Goal: Task Accomplishment & Management: Manage account settings

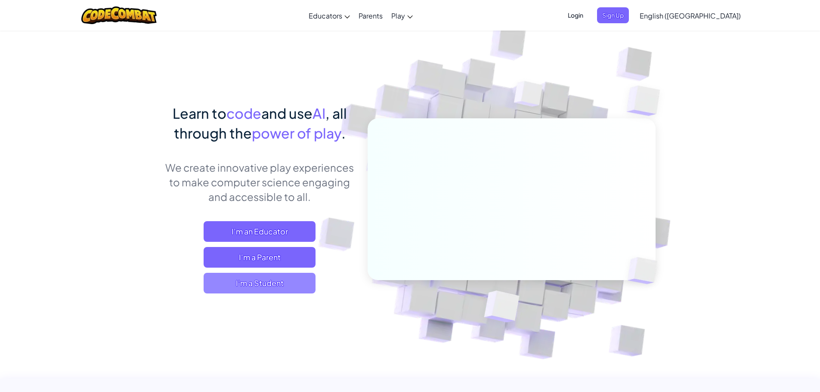
click at [293, 274] on span "I'm a Student" at bounding box center [260, 283] width 112 height 21
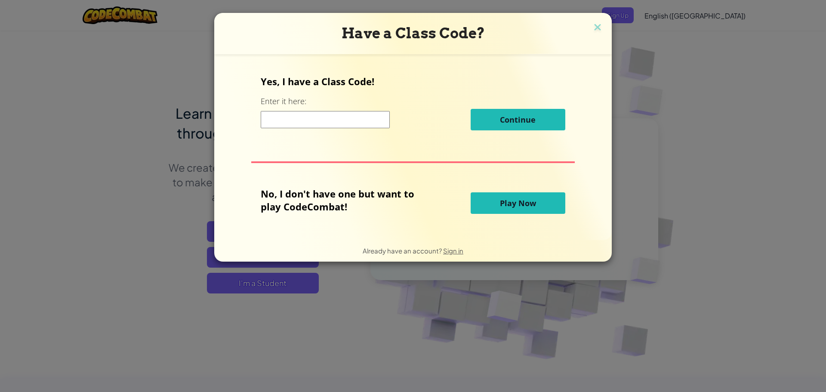
click at [548, 202] on button "Play Now" at bounding box center [518, 203] width 95 height 22
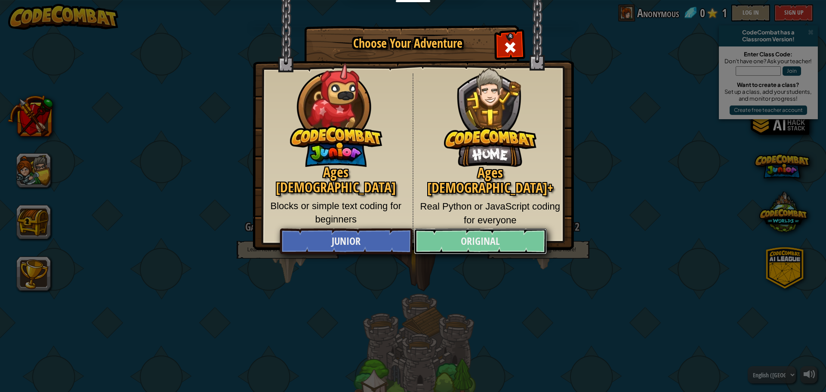
click at [471, 241] on link "Original" at bounding box center [480, 242] width 133 height 26
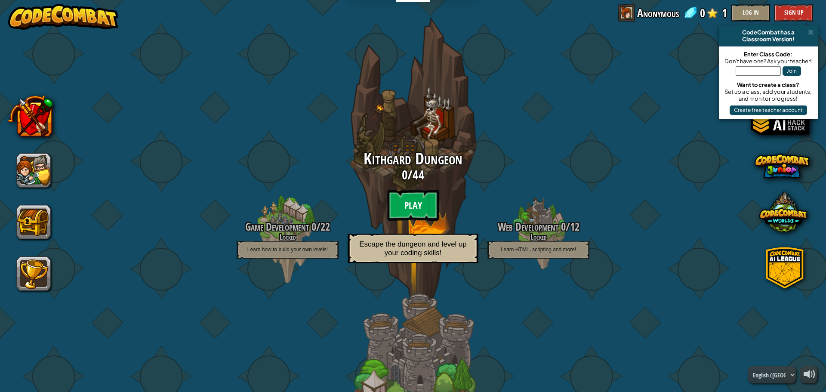
click at [392, 205] on btn "Play" at bounding box center [413, 205] width 52 height 31
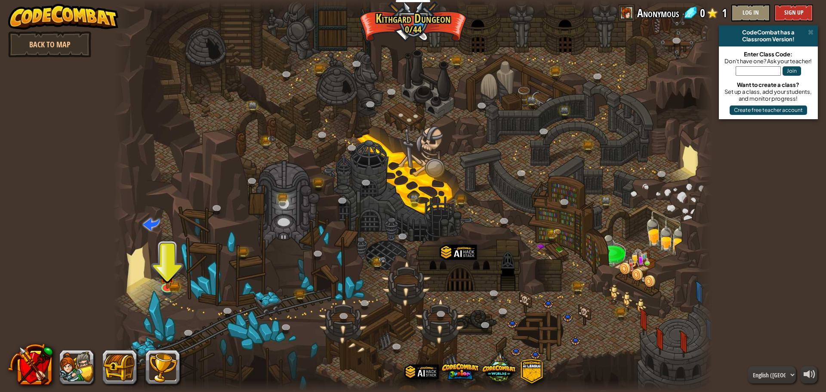
click at [177, 272] on div at bounding box center [413, 196] width 600 height 392
click at [168, 274] on img at bounding box center [167, 269] width 9 height 9
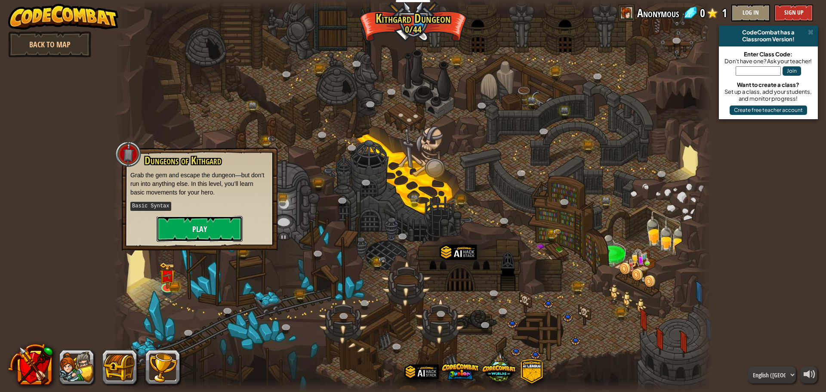
click at [164, 217] on button "Play" at bounding box center [200, 229] width 86 height 26
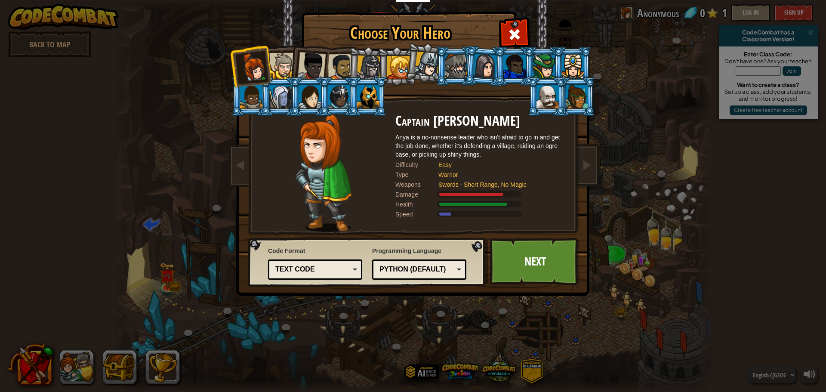
click at [405, 272] on div "Python (Default)" at bounding box center [417, 270] width 74 height 10
click at [468, 282] on div "Code Format Text code Blocks and code Blocks Blocks (Icons) Text code Blocks - …" at bounding box center [367, 262] width 233 height 44
click at [330, 282] on div "Code Format Text code Blocks and code Blocks Blocks (Icons) Text code Blocks - …" at bounding box center [315, 262] width 94 height 37
click at [339, 271] on div "Text code" at bounding box center [312, 270] width 74 height 10
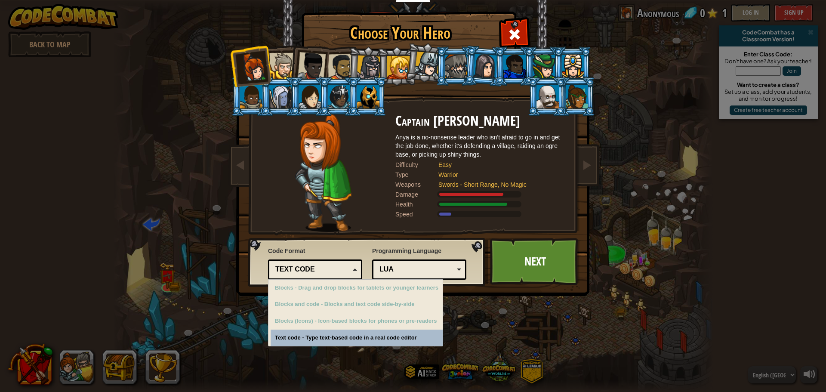
click at [339, 271] on div "Text code" at bounding box center [312, 270] width 74 height 10
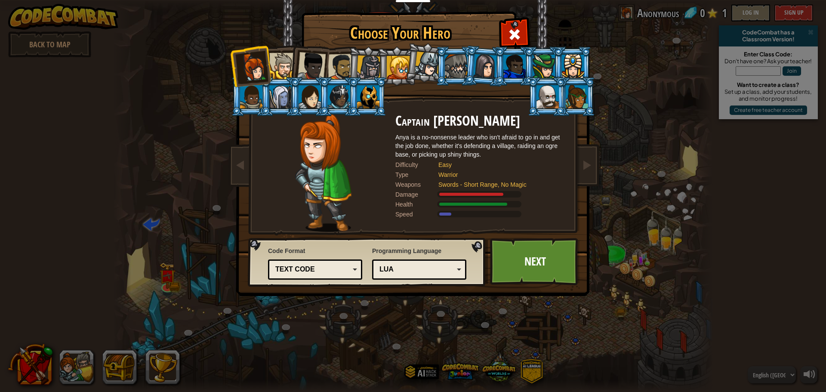
click at [349, 65] on li at bounding box center [367, 66] width 41 height 41
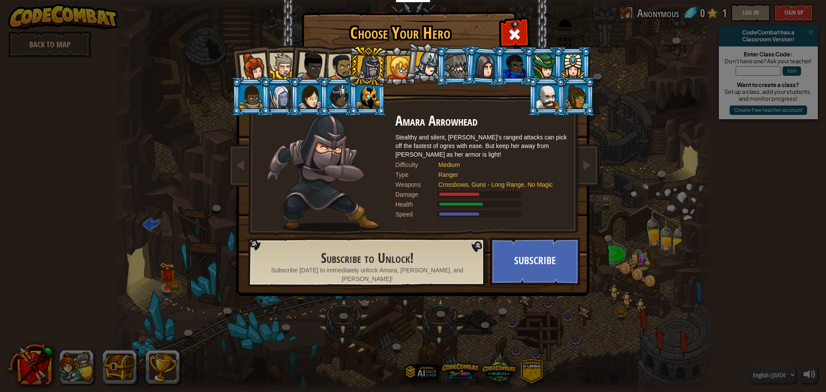
click at [396, 67] on div at bounding box center [398, 67] width 23 height 23
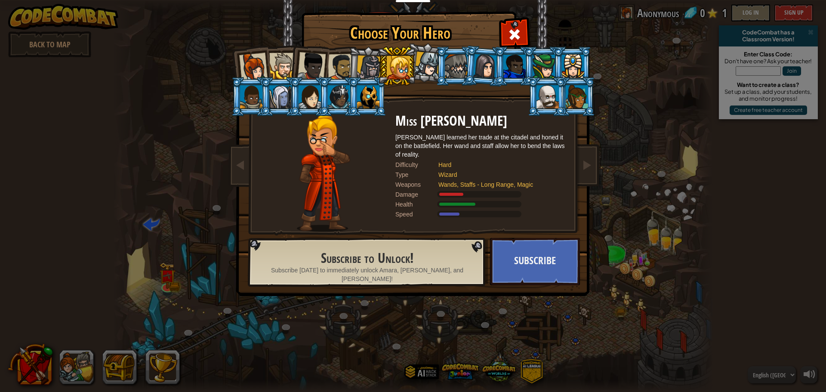
click at [416, 63] on li at bounding box center [396, 65] width 39 height 39
click at [243, 59] on div at bounding box center [253, 67] width 28 height 28
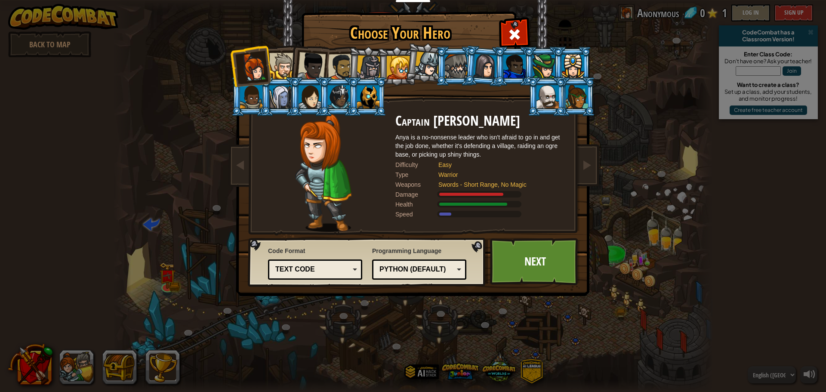
click at [373, 101] on div at bounding box center [368, 96] width 22 height 23
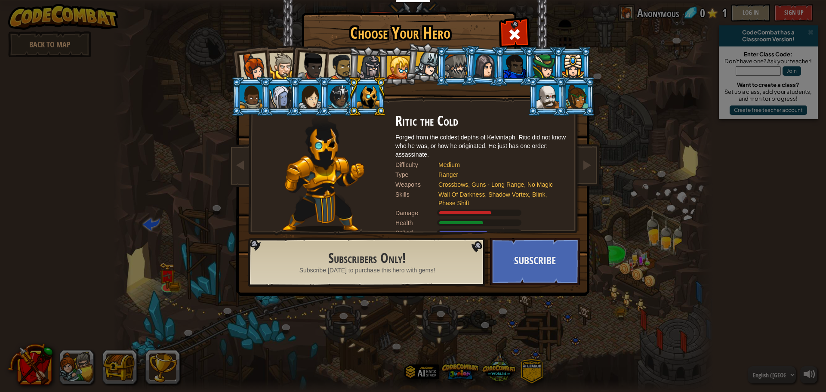
click at [239, 58] on li at bounding box center [250, 66] width 42 height 42
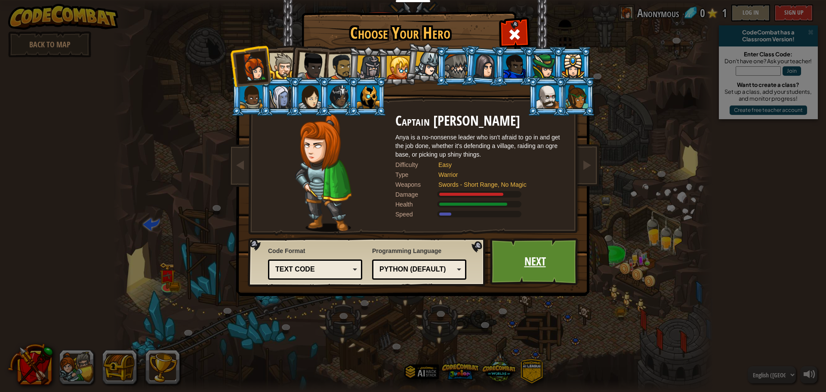
click at [548, 269] on link "Next" at bounding box center [535, 261] width 90 height 47
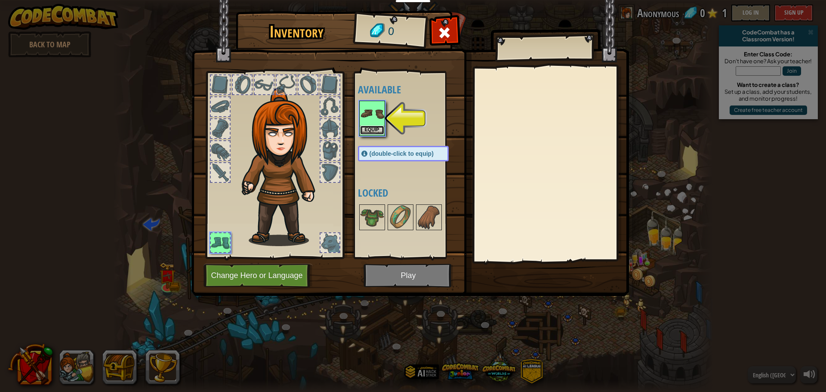
click at [369, 130] on button "Equip" at bounding box center [372, 130] width 24 height 9
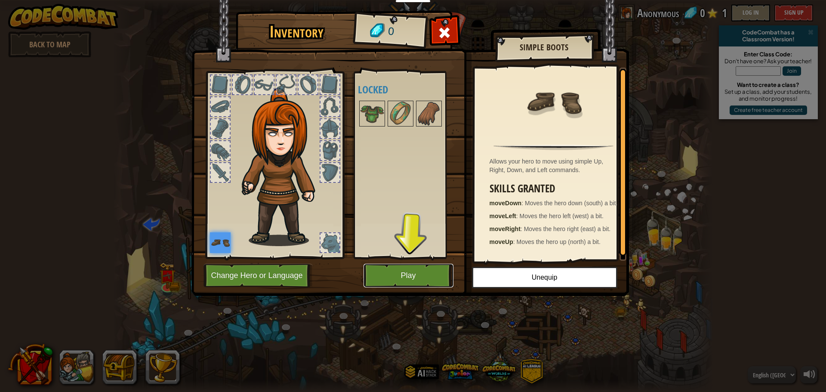
click at [397, 275] on button "Play" at bounding box center [409, 276] width 90 height 24
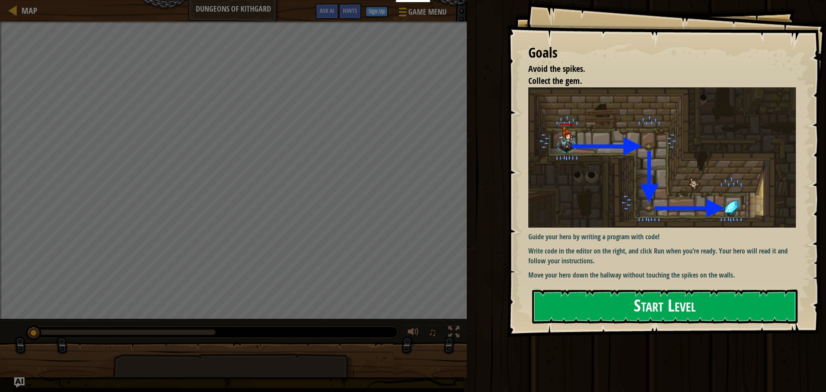
drag, startPoint x: 653, startPoint y: 280, endPoint x: 647, endPoint y: 291, distance: 12.7
click at [647, 290] on div "Goals Avoid the spikes. Collect the gem. Guide your hero by writing a program w…" at bounding box center [666, 168] width 319 height 337
click at [647, 291] on button "Start Level" at bounding box center [665, 307] width 266 height 34
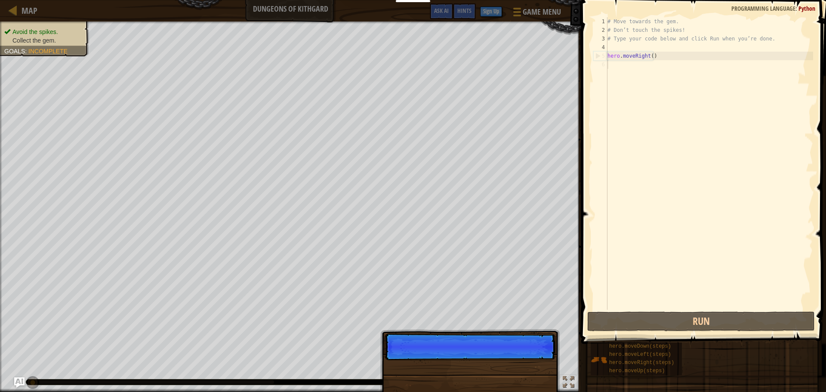
click at [696, 139] on div "# Move towards the gem. # Don’t touch the spikes! # Type your code below and cl…" at bounding box center [709, 172] width 207 height 310
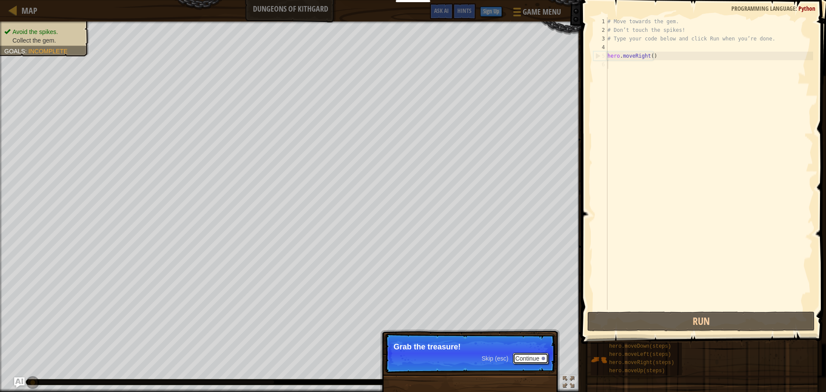
click at [528, 359] on button "Continue" at bounding box center [531, 358] width 36 height 11
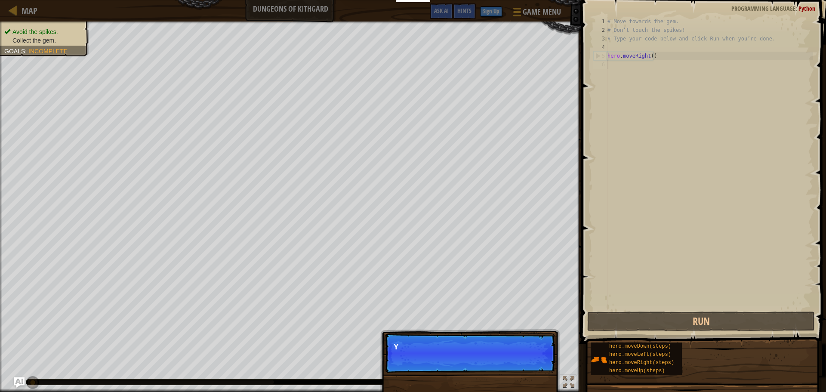
scroll to position [4, 0]
click at [533, 355] on p "Skip (esc) Continue You can use these me" at bounding box center [470, 354] width 171 height 40
click at [534, 356] on button "Continue" at bounding box center [531, 358] width 36 height 11
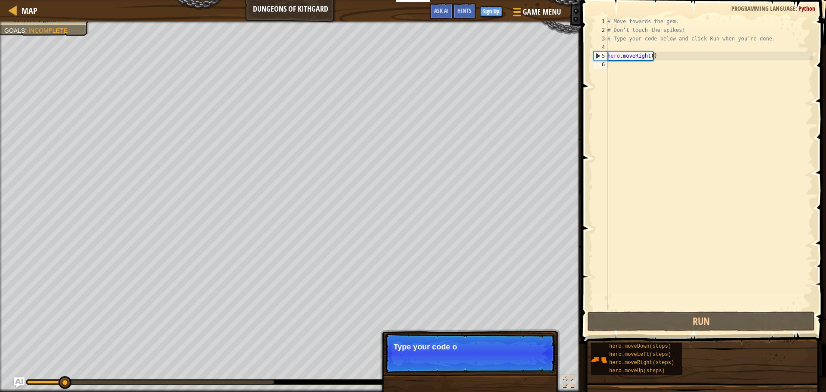
click at [534, 360] on p "Skip (esc) Continue Type your code o" at bounding box center [470, 354] width 171 height 40
click at [0, 0] on button "Continue" at bounding box center [0, 0] width 0 height 0
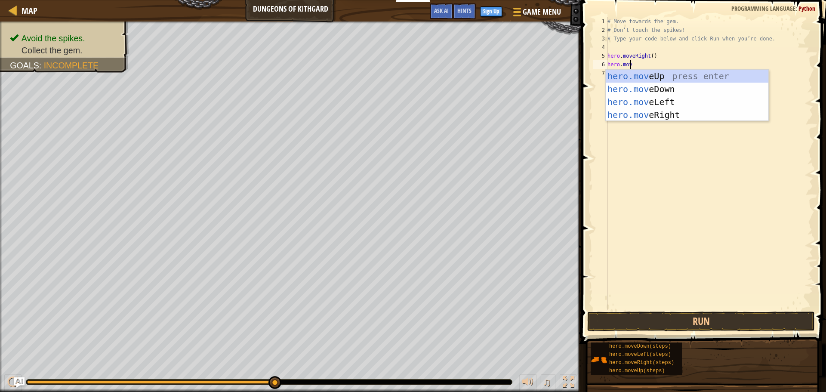
scroll to position [4, 1]
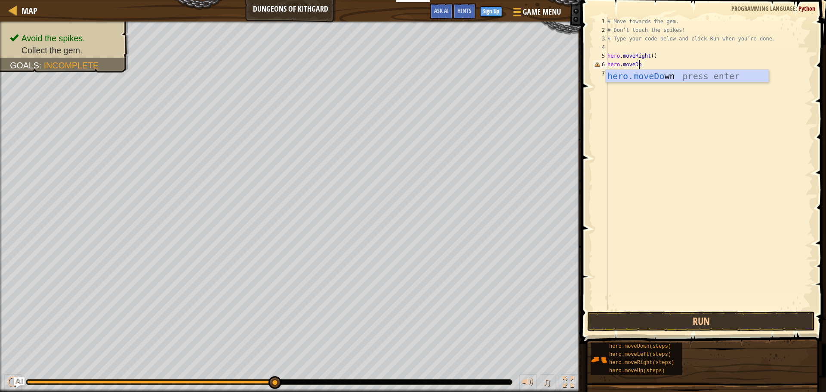
type textarea "hero.moveDown"
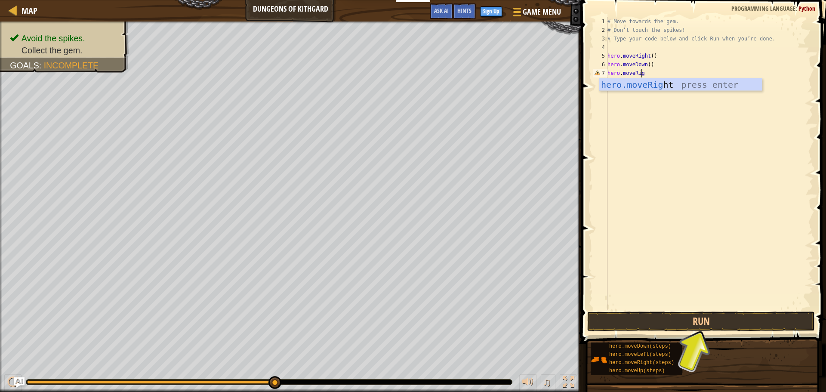
scroll to position [4, 3]
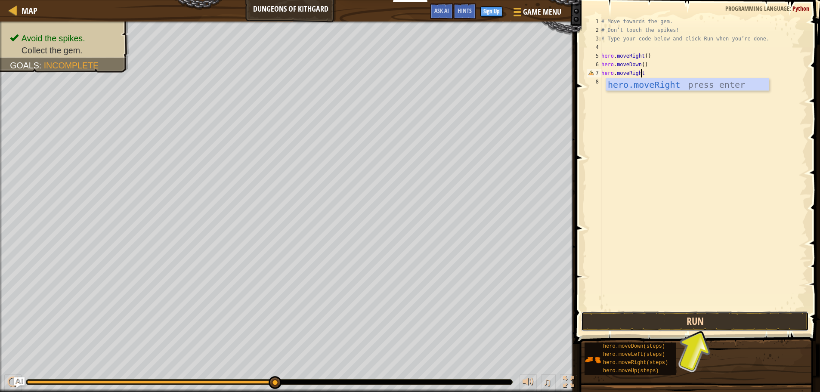
click at [697, 318] on button "Run" at bounding box center [695, 322] width 228 height 20
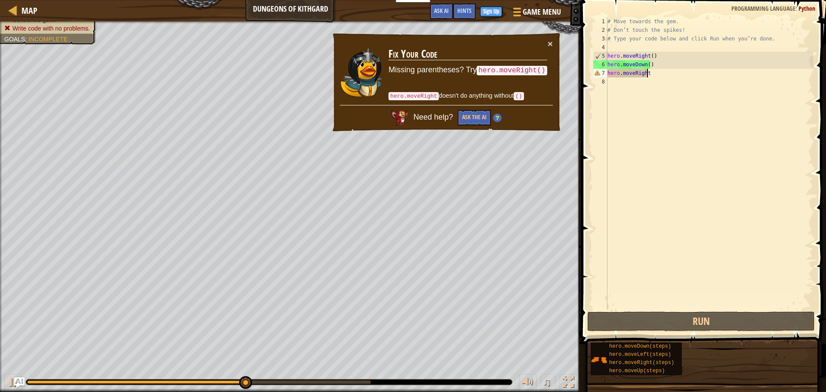
scroll to position [4, 3]
type textarea "hero.moveRight()"
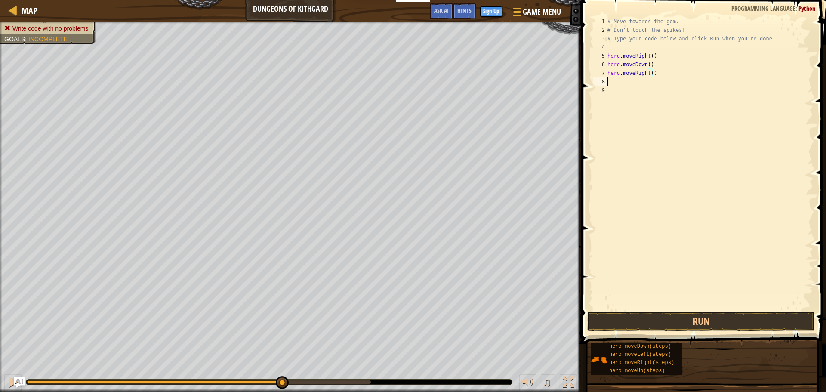
scroll to position [4, 0]
click at [710, 324] on button "Run" at bounding box center [702, 322] width 228 height 20
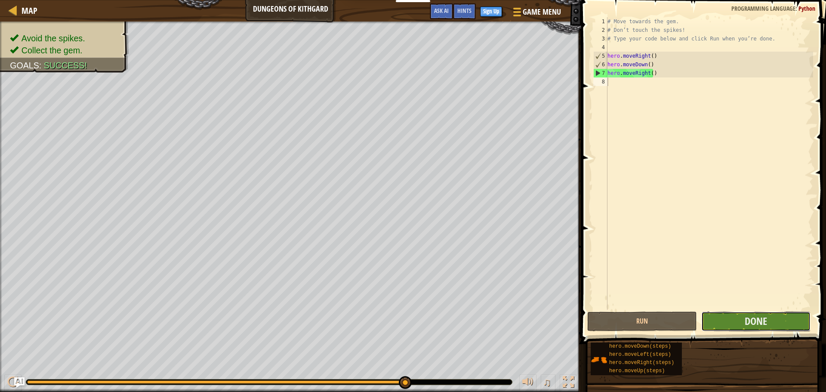
click at [709, 324] on button "Done" at bounding box center [756, 322] width 109 height 20
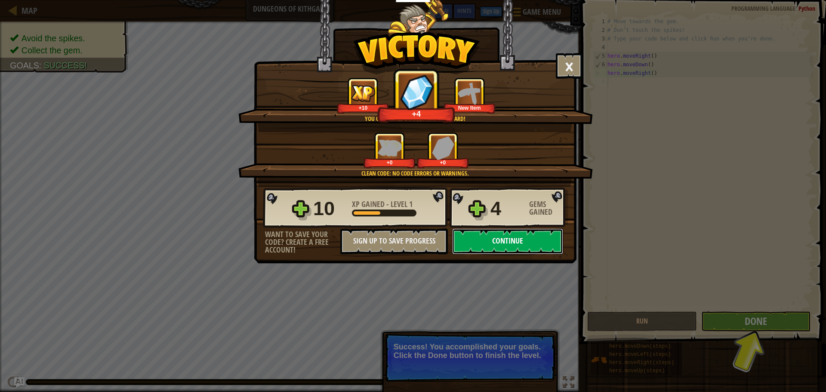
click at [548, 241] on button "Continue" at bounding box center [507, 242] width 111 height 26
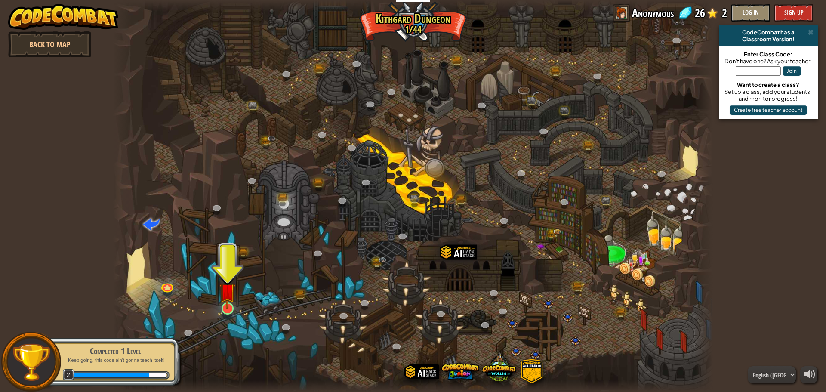
click at [220, 304] on img at bounding box center [228, 291] width 16 height 37
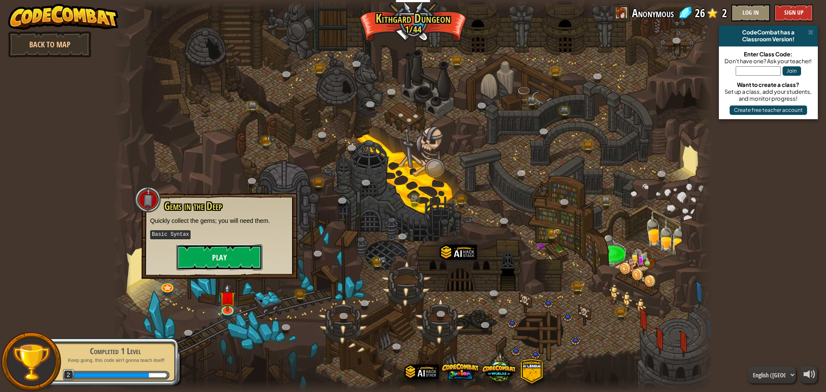
click at [230, 253] on button "Play" at bounding box center [219, 257] width 86 height 26
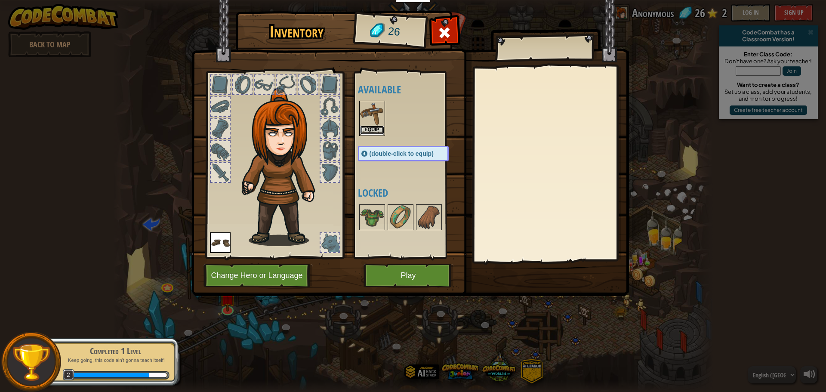
click at [383, 127] on button "Equip" at bounding box center [372, 130] width 24 height 9
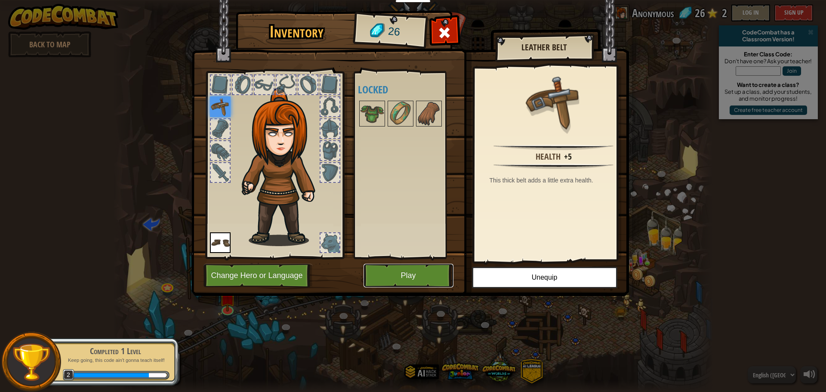
click at [422, 271] on button "Play" at bounding box center [409, 276] width 90 height 24
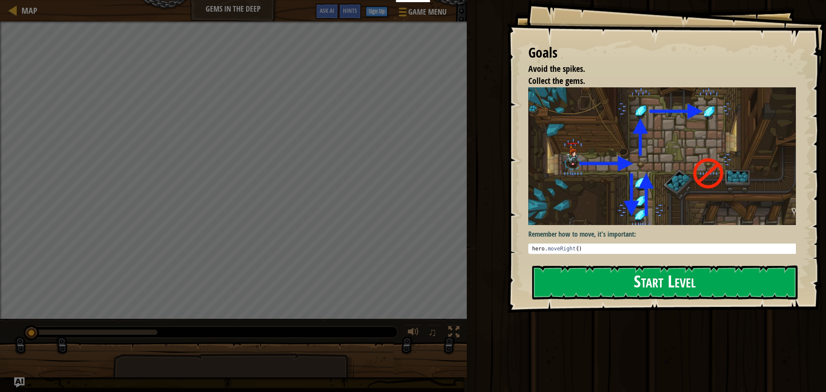
click at [648, 271] on button "Start Level" at bounding box center [665, 283] width 266 height 34
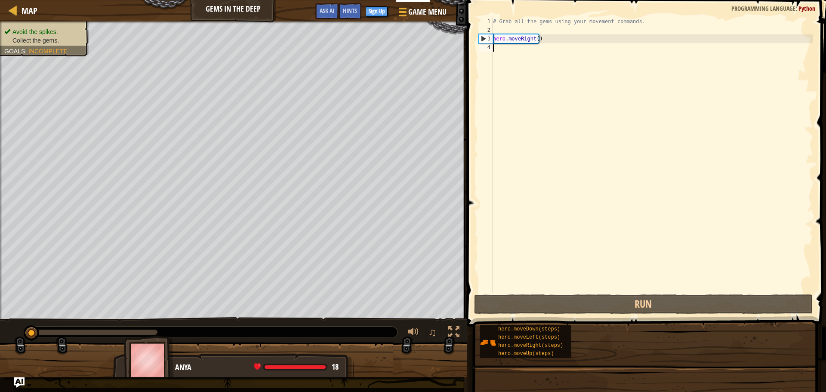
click at [616, 113] on div "# Grab all the gems using your movement commands. hero . moveRight ( )" at bounding box center [653, 163] width 322 height 293
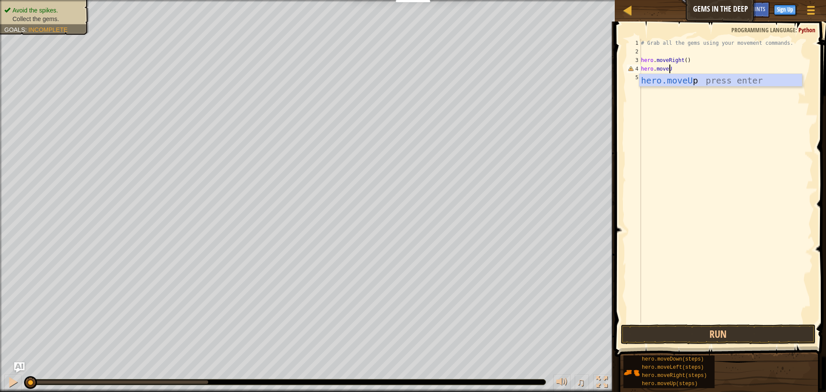
scroll to position [4, 2]
type textarea "hero.moveUp()"
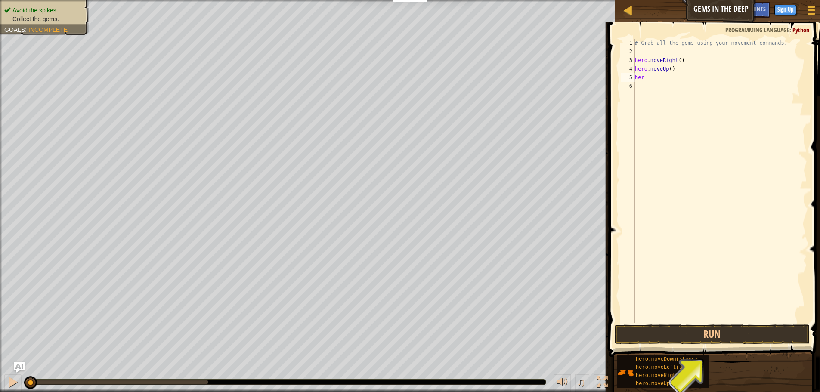
scroll to position [4, 0]
type textarea "h"
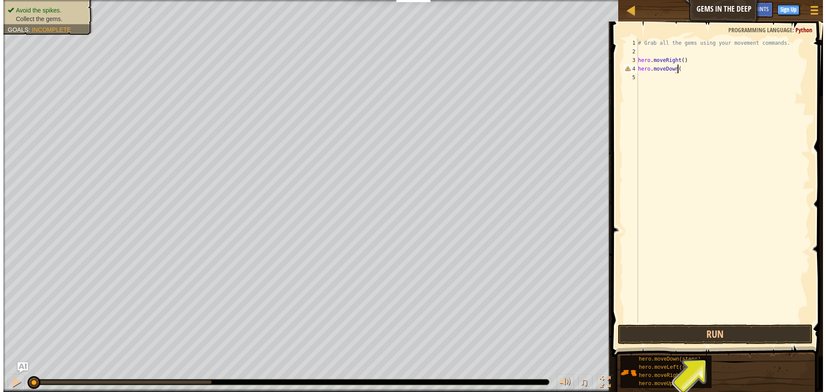
scroll to position [4, 3]
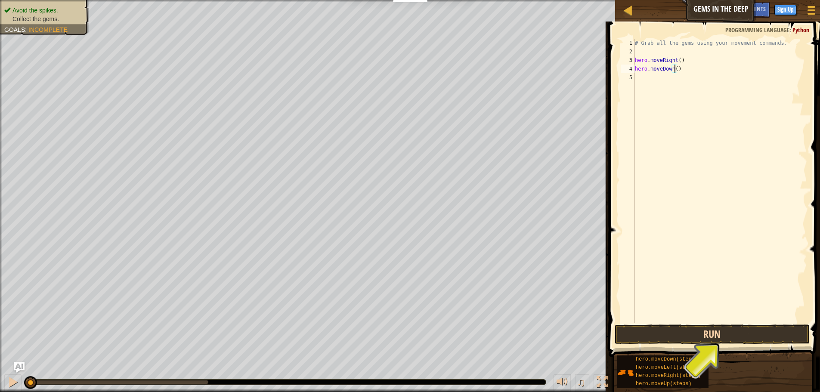
type textarea "hero.moveDown()"
click at [786, 338] on button "Run" at bounding box center [712, 335] width 195 height 20
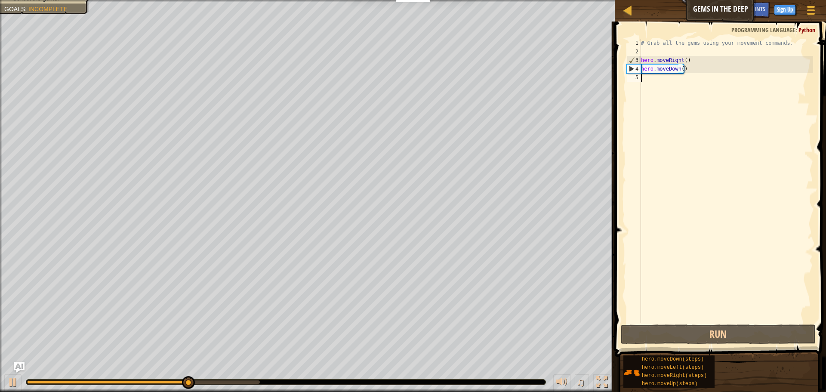
click at [705, 73] on div "# Grab all the gems using your movement commands. hero . moveRight ( ) hero . m…" at bounding box center [727, 189] width 174 height 301
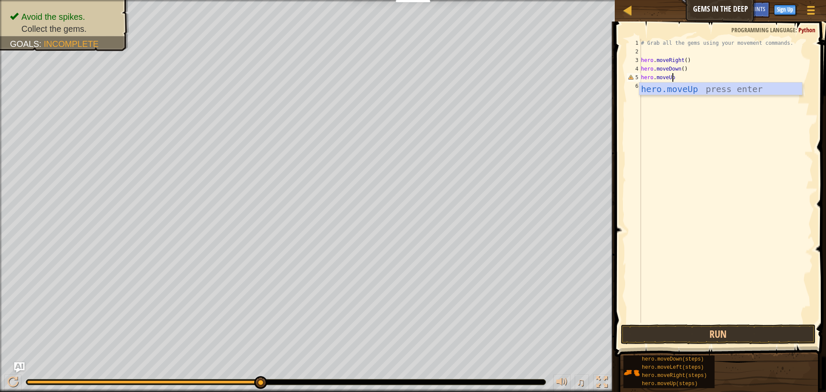
scroll to position [4, 3]
type textarea "hero.moveUp()"
type textarea "hero.moveRight()"
click at [716, 337] on button "Run" at bounding box center [718, 335] width 195 height 20
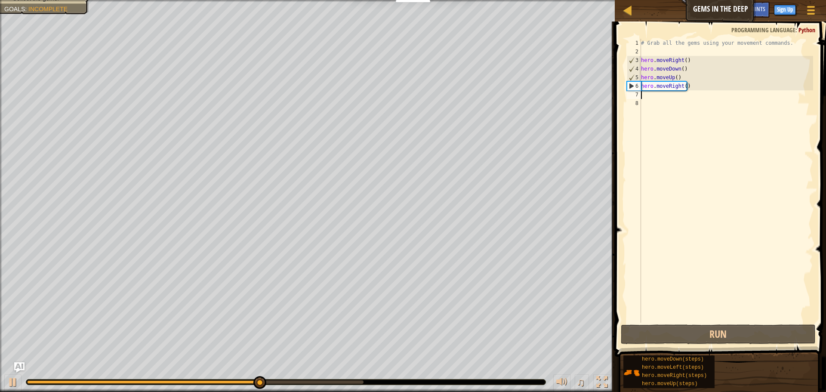
click at [707, 82] on div "# Grab all the gems using your movement commands. hero . moveRight ( ) hero . m…" at bounding box center [727, 189] width 174 height 301
click at [673, 77] on div "# Grab all the gems using your movement commands. hero . moveRight ( ) hero . m…" at bounding box center [727, 189] width 174 height 301
type textarea "hero.moveUp(2)"
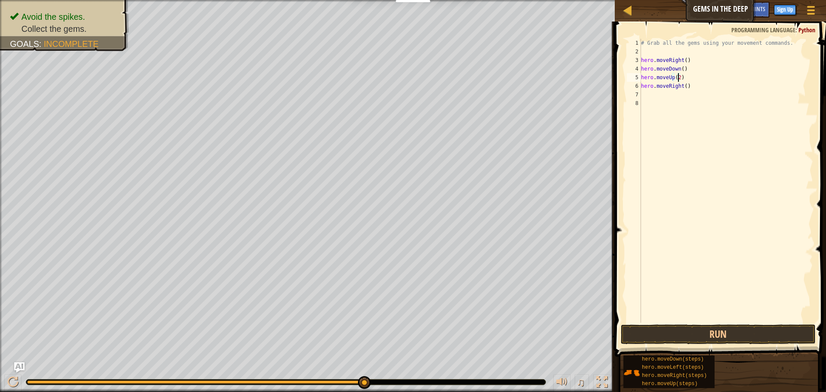
click at [668, 99] on div "# Grab all the gems using your movement commands. hero . moveRight ( ) hero . m…" at bounding box center [727, 189] width 174 height 301
click at [720, 332] on button "Run" at bounding box center [718, 335] width 195 height 20
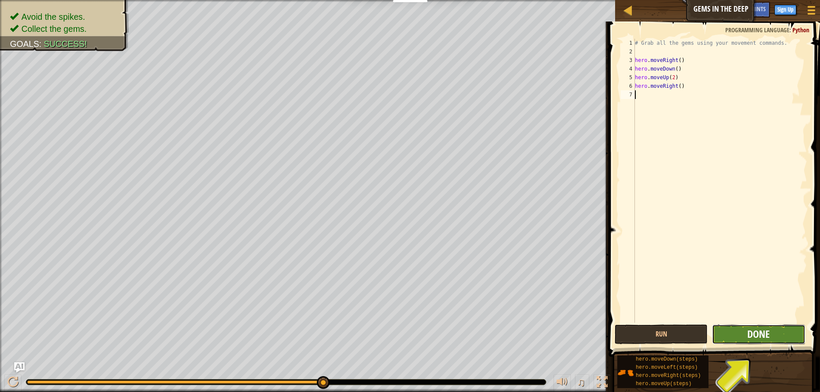
click at [756, 339] on span "Done" at bounding box center [758, 334] width 22 height 14
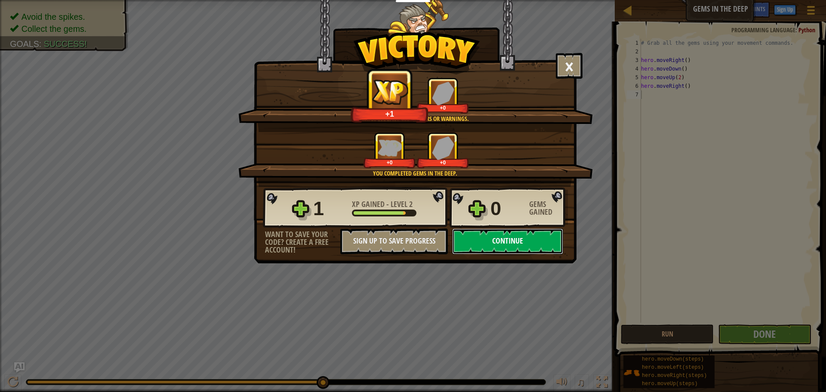
click at [517, 236] on button "Continue" at bounding box center [507, 242] width 111 height 26
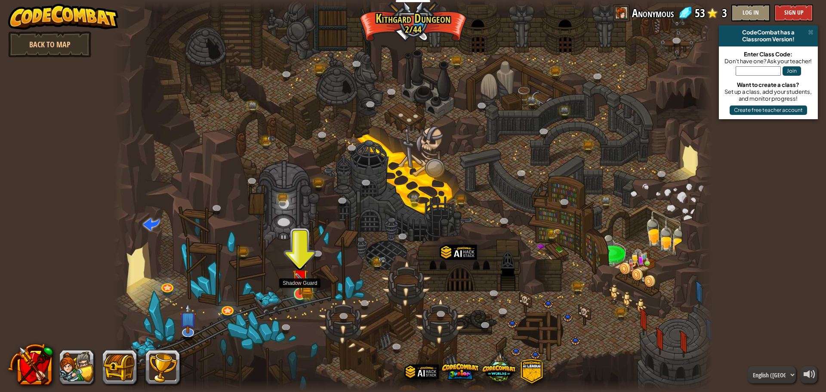
click at [300, 283] on img at bounding box center [299, 277] width 9 height 9
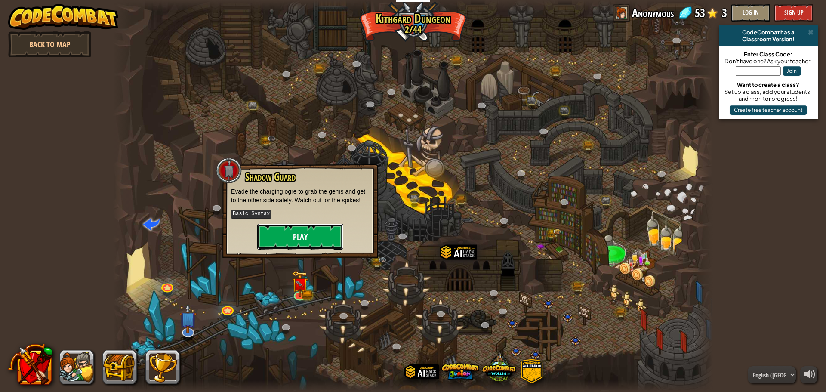
click at [305, 235] on button "Play" at bounding box center [300, 237] width 86 height 26
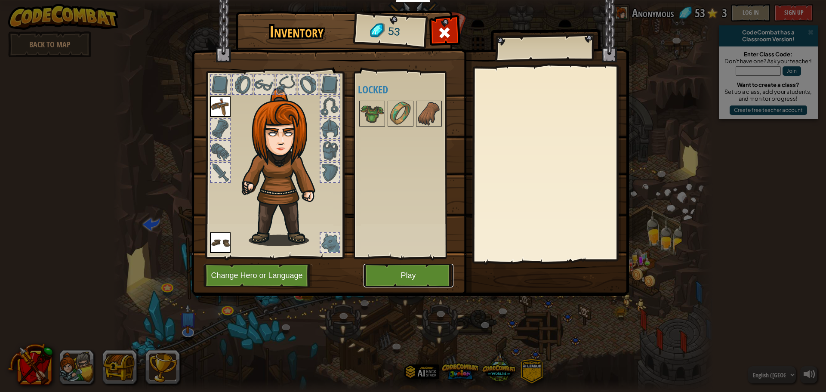
click at [402, 266] on button "Play" at bounding box center [409, 276] width 90 height 24
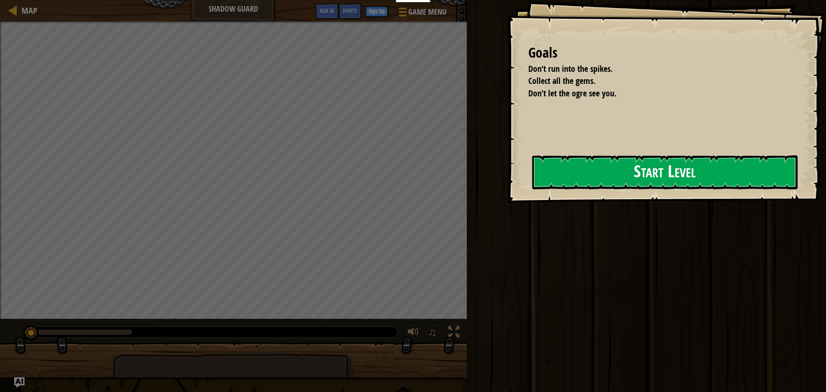
click at [541, 169] on button "Start Level" at bounding box center [665, 172] width 266 height 34
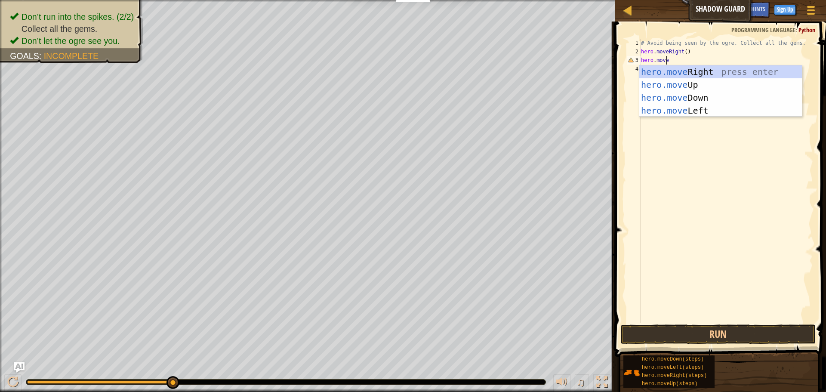
scroll to position [4, 2]
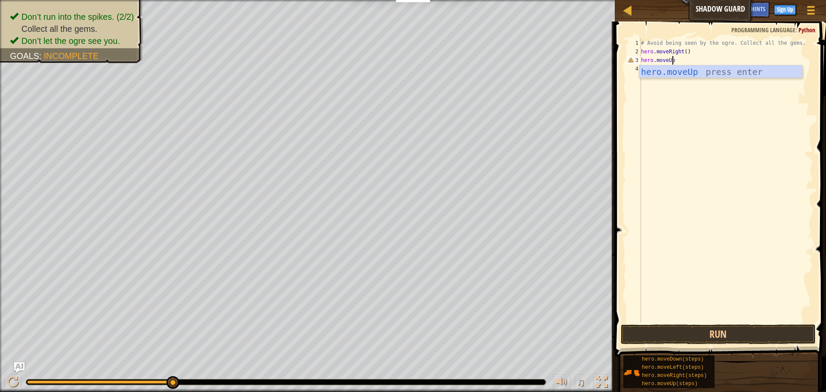
type textarea "hero.moveUp()"
type textarea "hero.moveRight()"
type textarea "g"
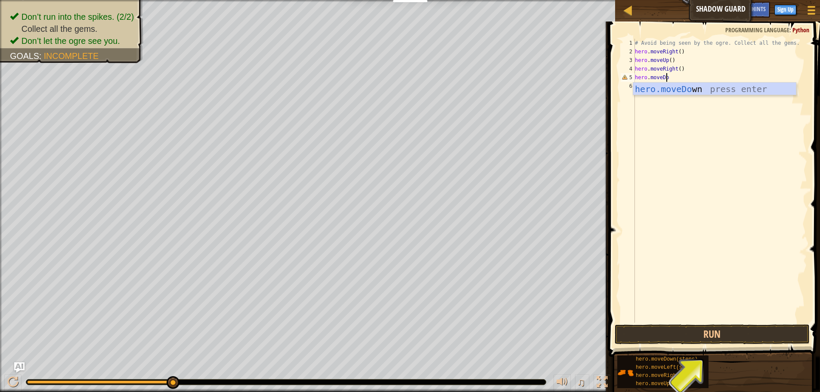
scroll to position [4, 3]
type textarea "hero.moveDown()"
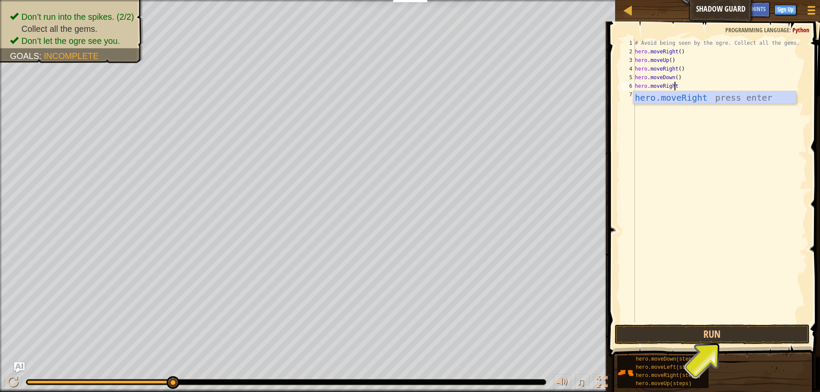
type textarea "hero.moveRight()"
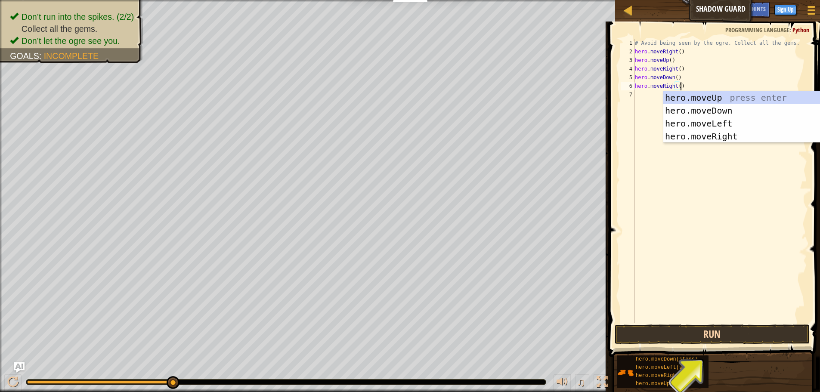
type textarea "hero.moveRight()"
click at [736, 329] on button "Run" at bounding box center [712, 335] width 195 height 20
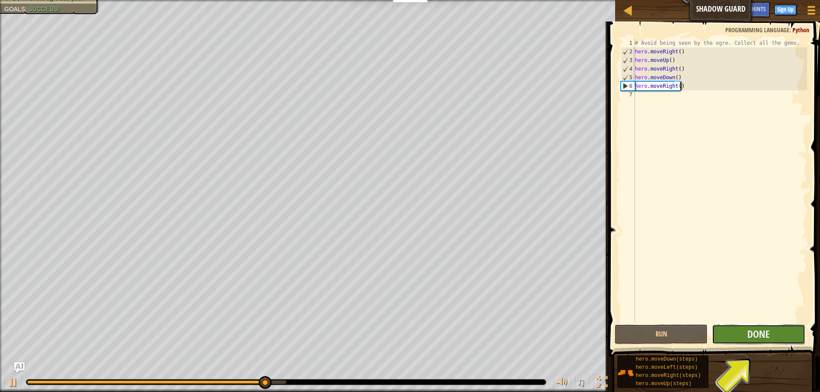
click at [758, 326] on button "Done" at bounding box center [758, 335] width 93 height 20
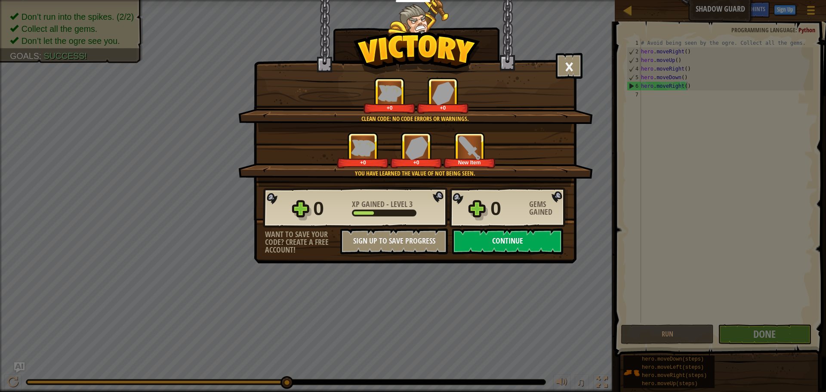
click at [533, 243] on button "Continue" at bounding box center [507, 242] width 111 height 26
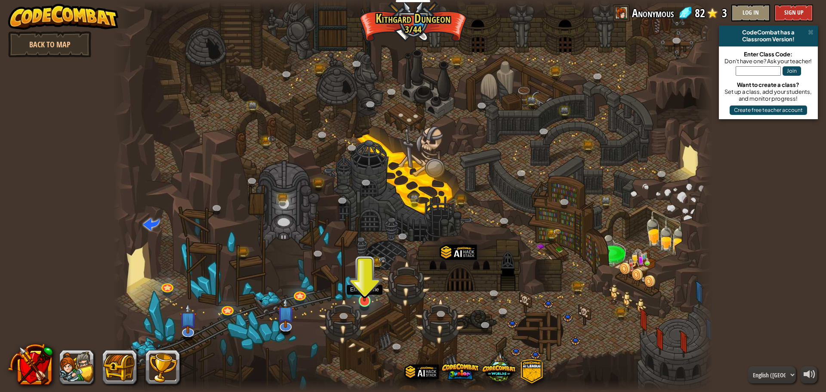
click at [361, 293] on img at bounding box center [365, 283] width 16 height 37
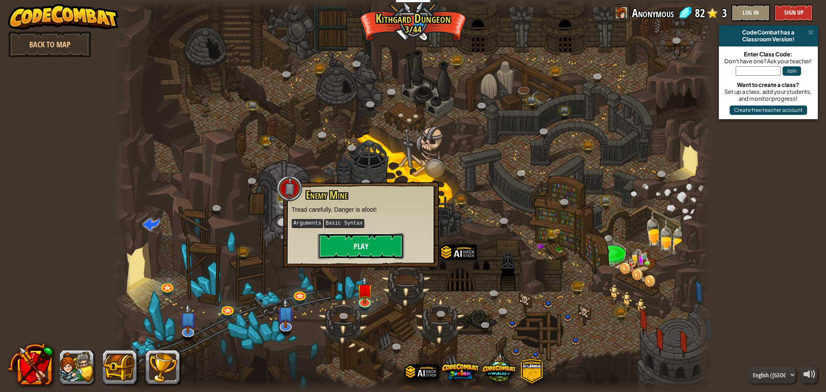
click at [390, 241] on button "Play" at bounding box center [361, 246] width 86 height 26
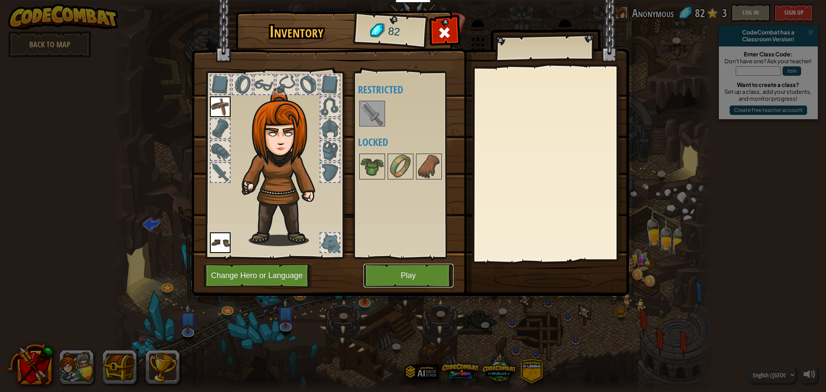
click at [385, 269] on button "Play" at bounding box center [409, 276] width 90 height 24
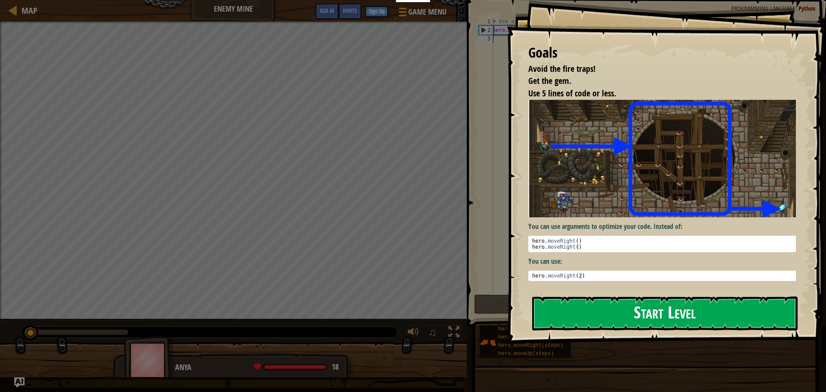
click at [629, 325] on button "Start Level" at bounding box center [665, 314] width 266 height 34
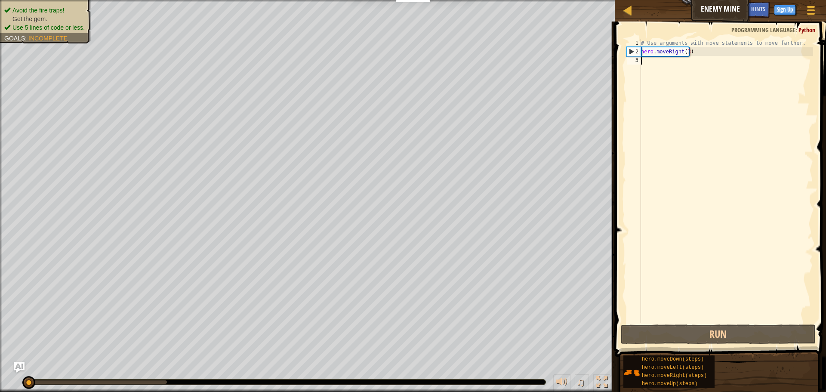
click at [684, 163] on div "# Use arguments with move statements to move farther. hero . moveRight ( 3 )" at bounding box center [727, 189] width 174 height 301
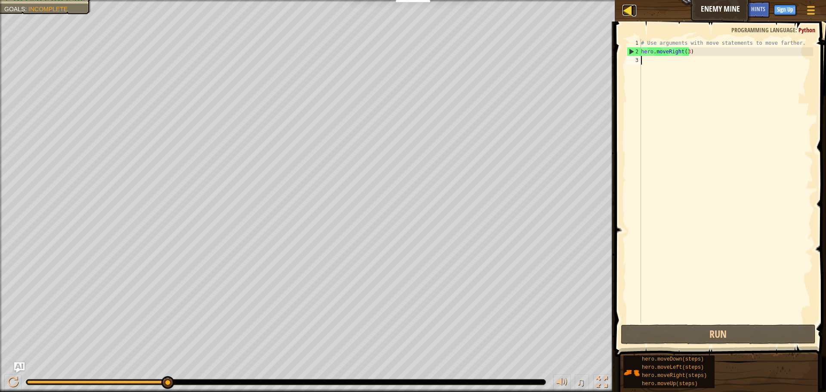
click at [631, 8] on div at bounding box center [628, 10] width 11 height 11
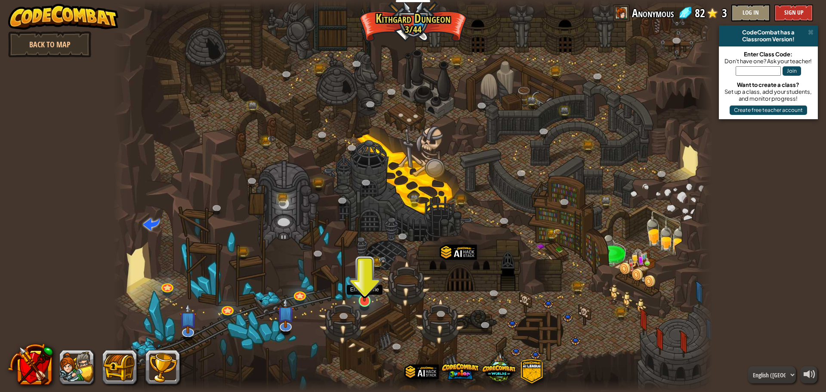
click at [365, 299] on img at bounding box center [365, 283] width 16 height 37
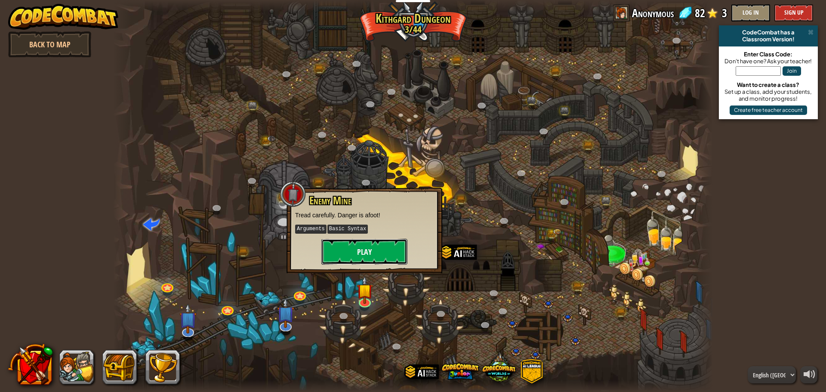
click at [359, 245] on button "Play" at bounding box center [365, 252] width 86 height 26
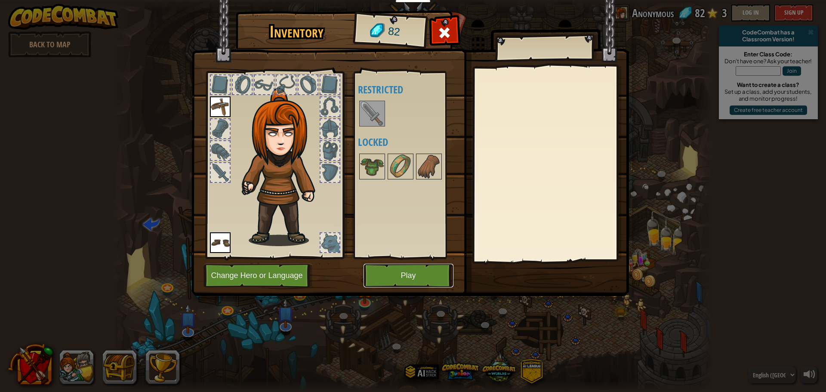
click at [404, 278] on button "Play" at bounding box center [409, 276] width 90 height 24
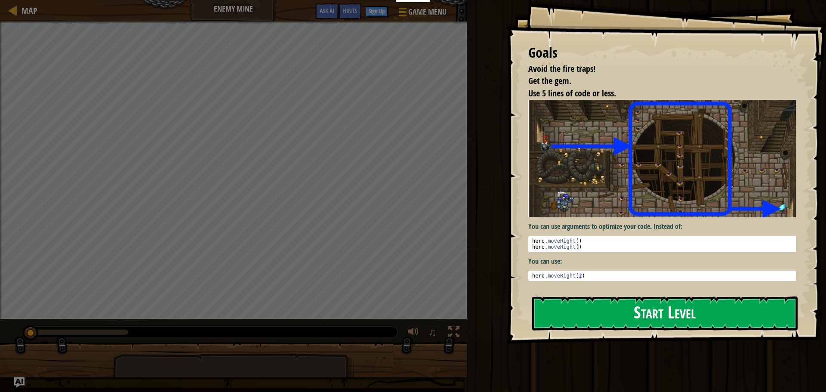
click at [582, 317] on button "Start Level" at bounding box center [665, 314] width 266 height 34
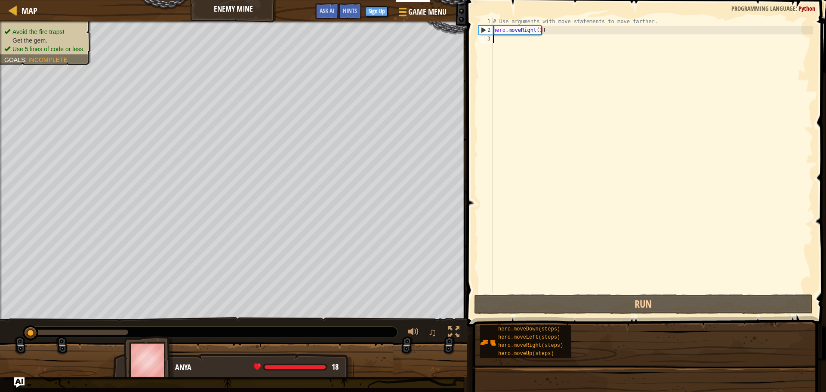
click at [632, 91] on div "1 2 3 # Use arguments with move statements to move farther. hero . moveRight ( …" at bounding box center [645, 154] width 336 height 275
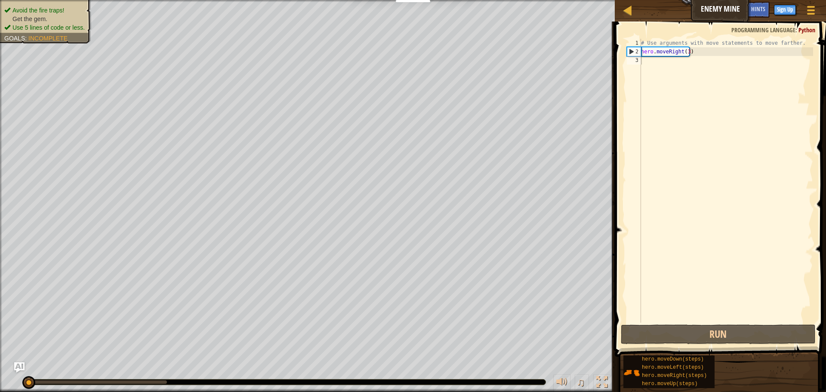
drag, startPoint x: 210, startPoint y: 384, endPoint x: 225, endPoint y: 384, distance: 14.6
click at [225, 384] on div at bounding box center [286, 382] width 520 height 5
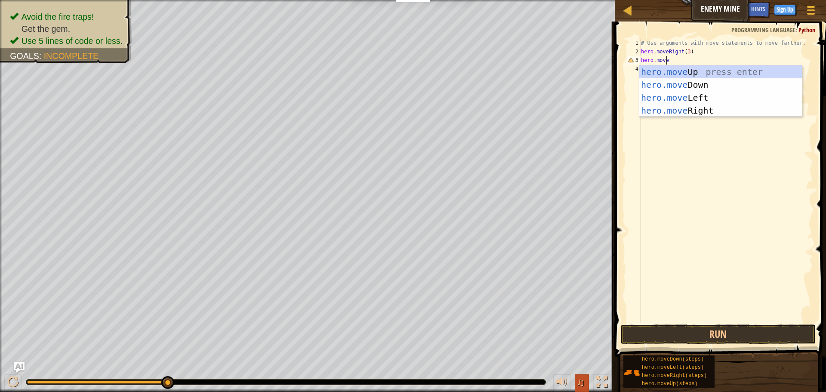
scroll to position [4, 2]
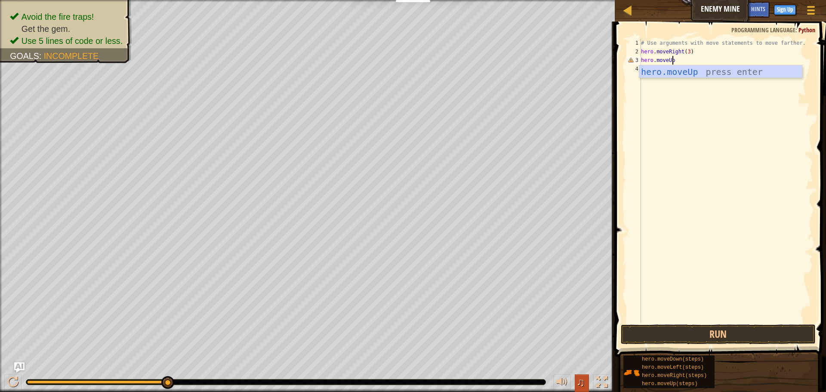
type textarea "hero.moveUp()"
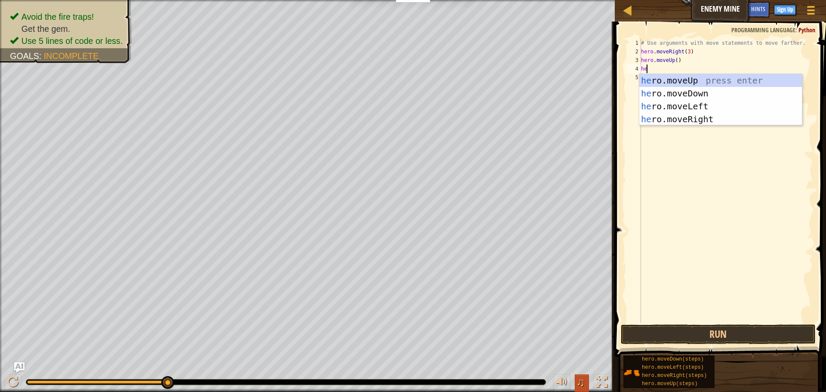
scroll to position [4, 0]
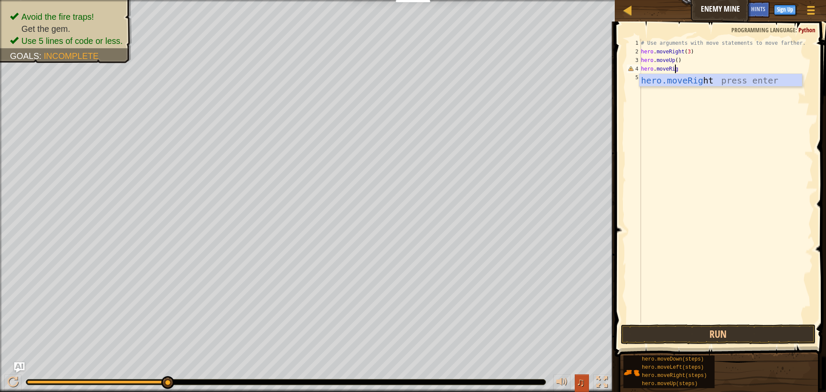
type textarea "hero.moveRight"
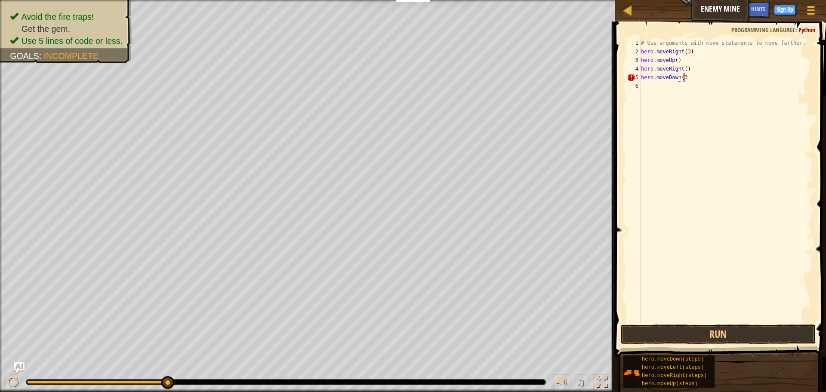
type textarea "hero.moveDown(3)"
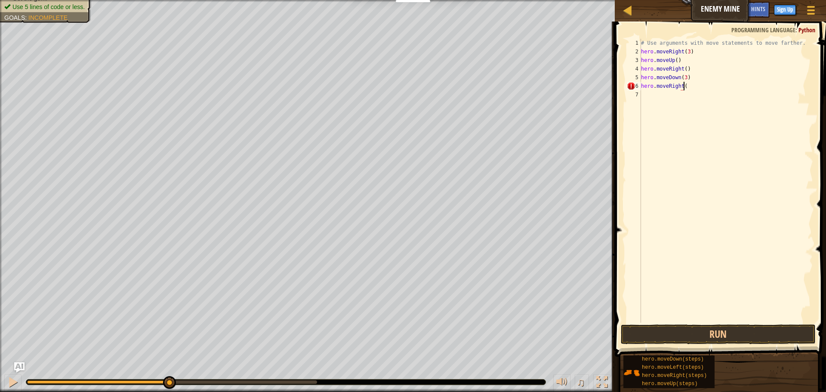
scroll to position [4, 3]
type textarea "hero.moveRight(2)"
click at [792, 29] on span "Programming language" at bounding box center [764, 30] width 64 height 8
click at [690, 84] on div "# Use arguments with move statements to move farther. hero . moveRight ( 3 ) he…" at bounding box center [727, 189] width 174 height 301
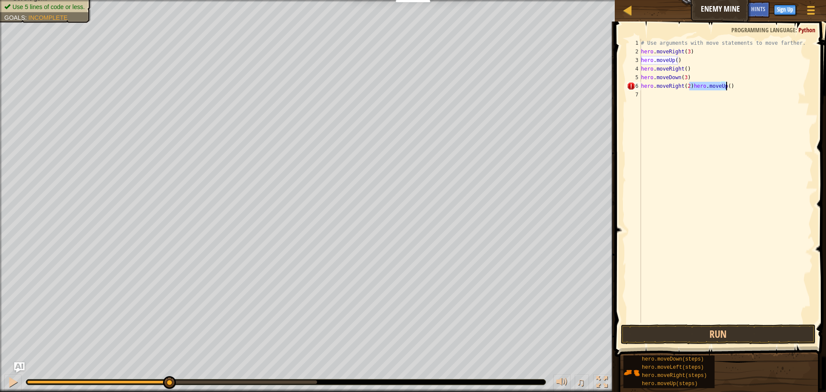
drag, startPoint x: 690, startPoint y: 86, endPoint x: 725, endPoint y: 87, distance: 35.8
click at [725, 87] on div "# Use arguments with move statements to move farther. hero . moveRight ( 3 ) he…" at bounding box center [727, 189] width 174 height 301
type textarea "hero.moveRight(2)"
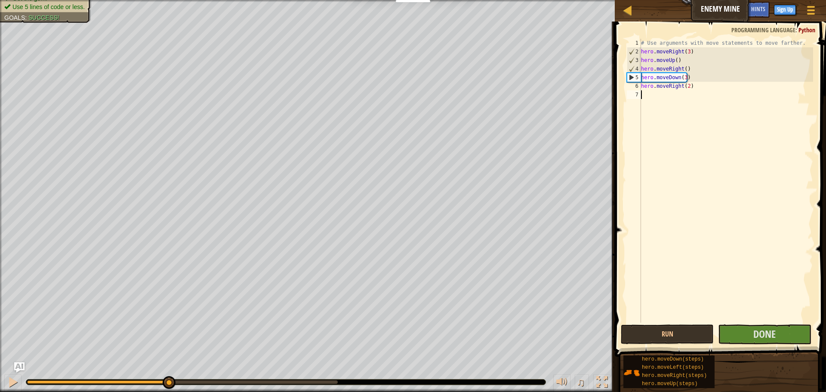
type textarea "hero.moveRight(2)"
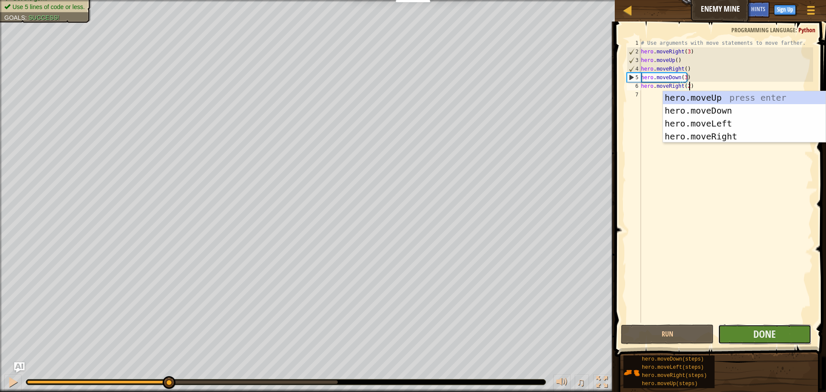
click at [743, 330] on button "Done" at bounding box center [764, 335] width 93 height 20
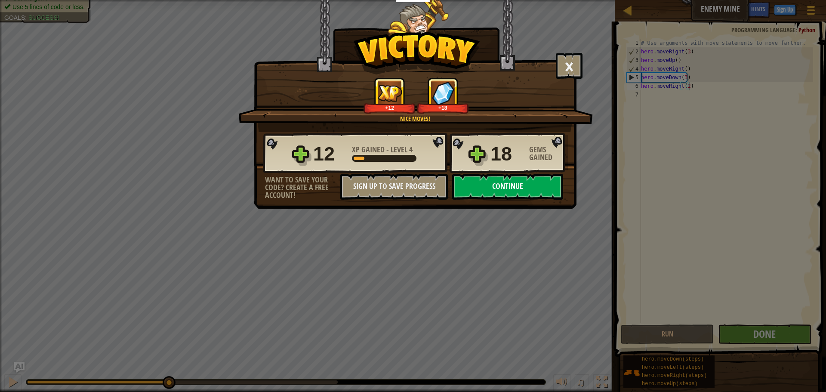
click at [489, 182] on button "Continue" at bounding box center [507, 187] width 111 height 26
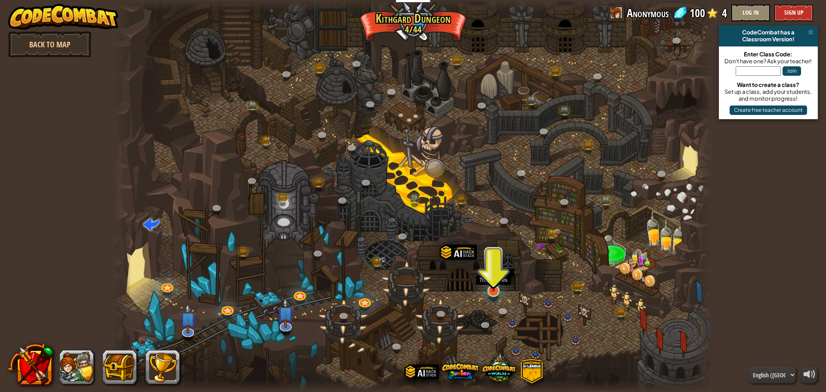
click at [501, 290] on img at bounding box center [494, 273] width 16 height 37
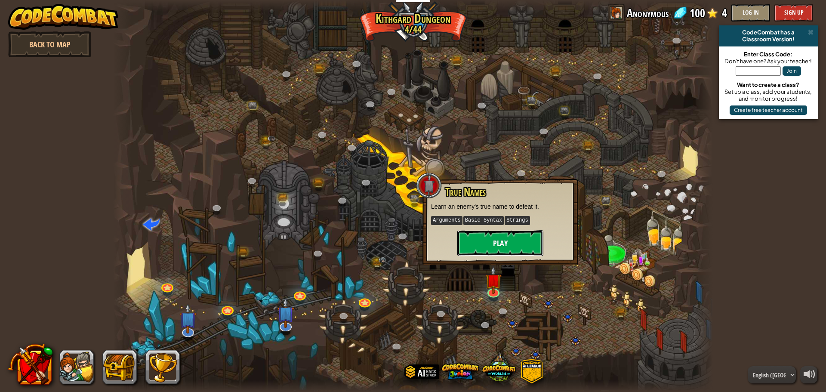
click at [498, 252] on button "Play" at bounding box center [501, 243] width 86 height 26
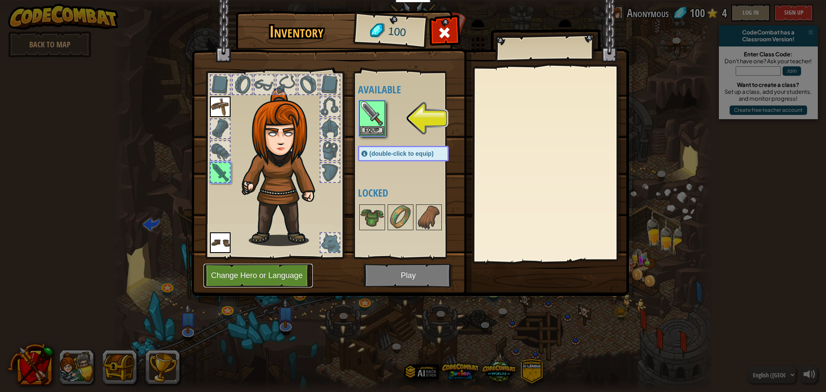
click at [284, 274] on button "Change Hero or Language" at bounding box center [258, 276] width 109 height 24
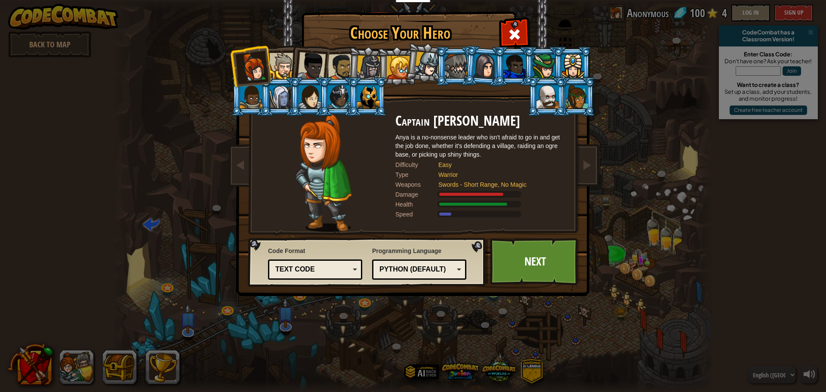
click at [408, 266] on div "Python (Default)" at bounding box center [417, 270] width 74 height 10
click at [405, 270] on div "Lua" at bounding box center [417, 270] width 74 height 10
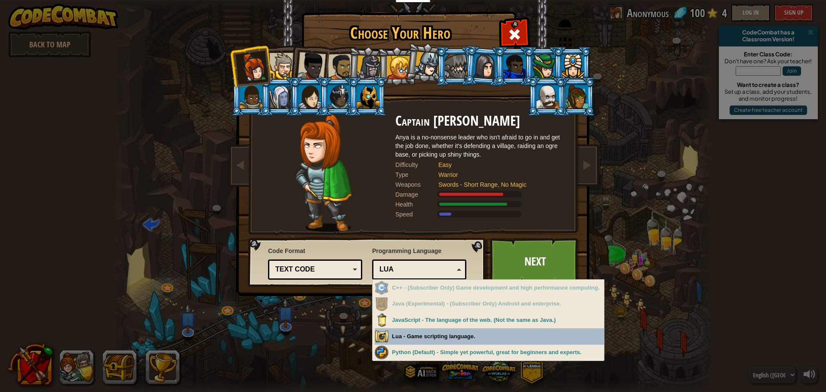
click at [412, 332] on div "Choose Your Hero 100 Captain [PERSON_NAME] is a no-nonsense leader who isn't af…" at bounding box center [413, 196] width 826 height 392
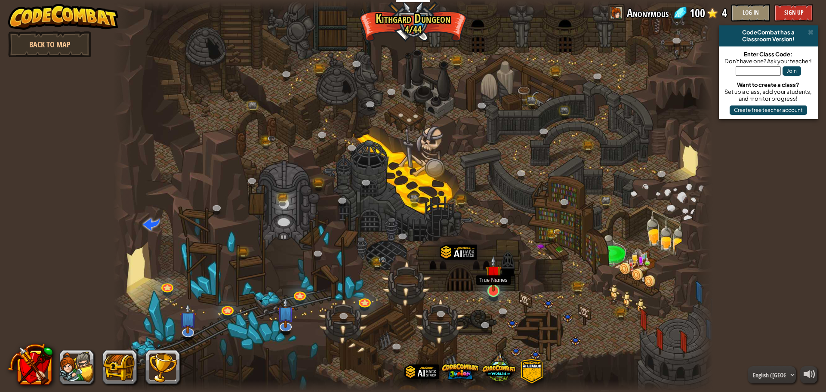
click at [488, 285] on img at bounding box center [494, 273] width 16 height 37
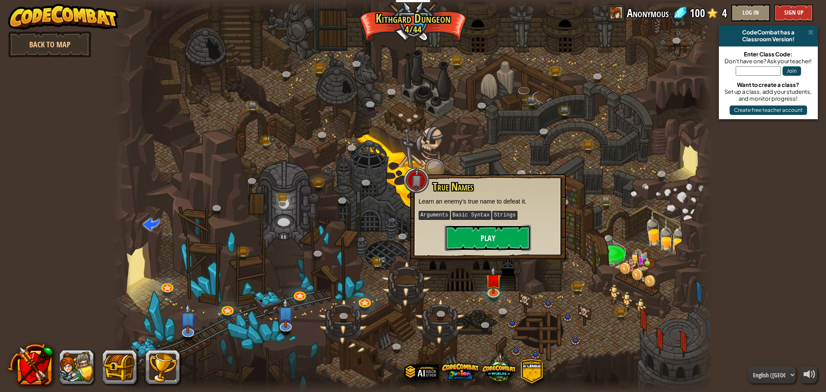
click at [486, 237] on button "Play" at bounding box center [488, 238] width 86 height 26
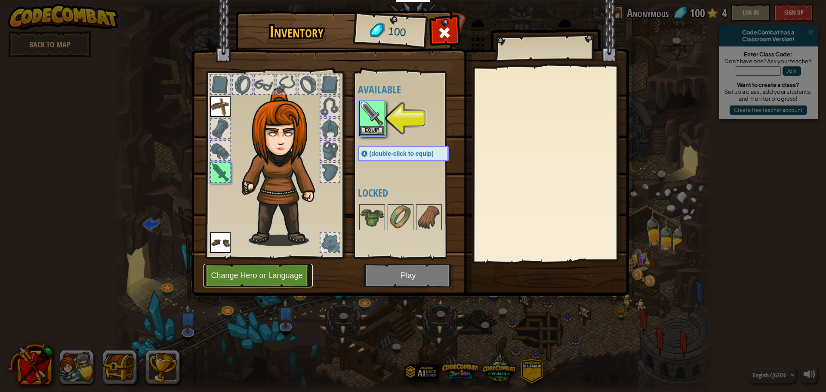
click at [278, 272] on button "Change Hero or Language" at bounding box center [258, 276] width 109 height 24
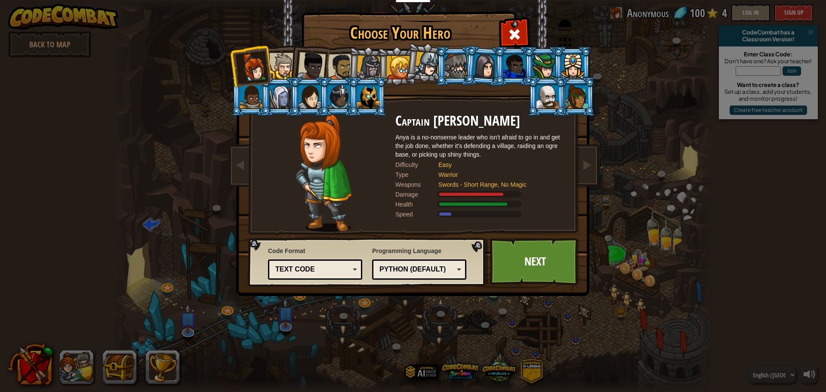
click at [414, 272] on div "Python (Default)" at bounding box center [417, 270] width 74 height 10
click at [522, 257] on link "Next" at bounding box center [535, 261] width 90 height 47
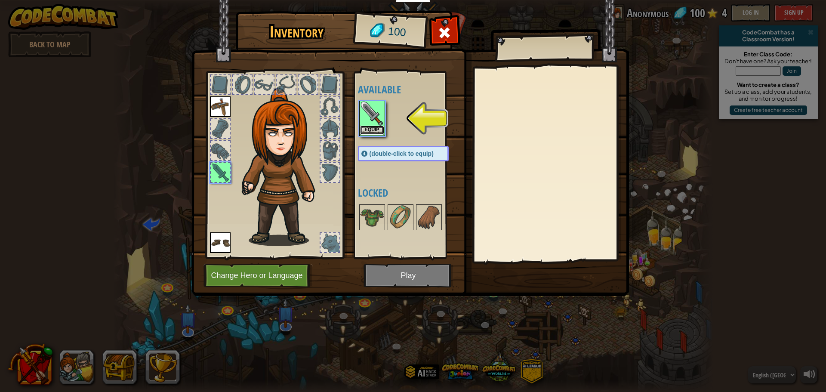
click at [374, 129] on button "Equip" at bounding box center [372, 130] width 24 height 9
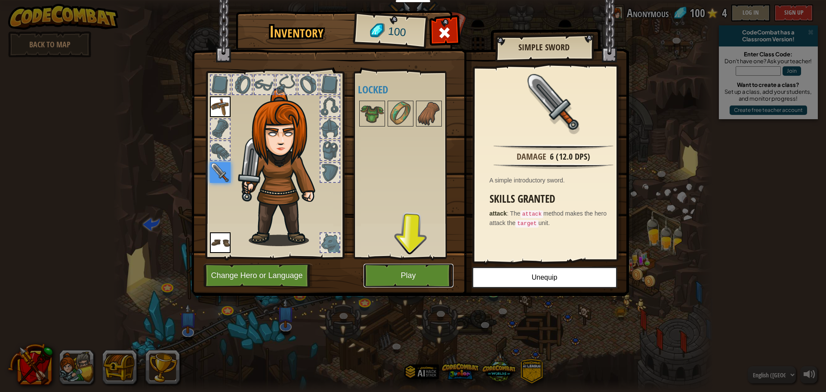
click at [432, 272] on button "Play" at bounding box center [409, 276] width 90 height 24
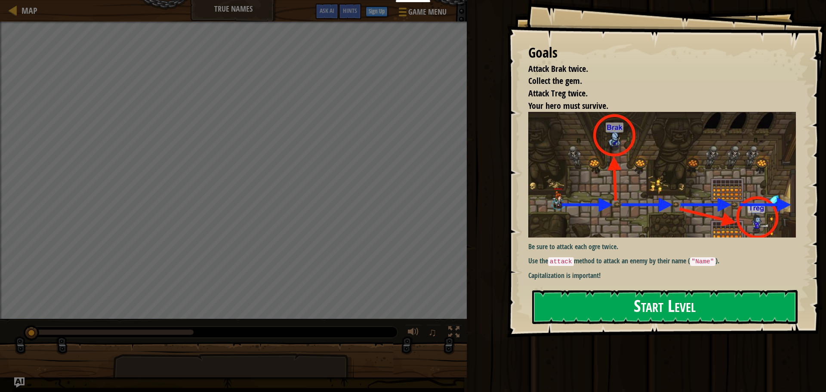
click at [604, 174] on div "Goals Attack Brak twice. Collect the gem. Attack Treg twice. Your hero must sur…" at bounding box center [666, 168] width 319 height 337
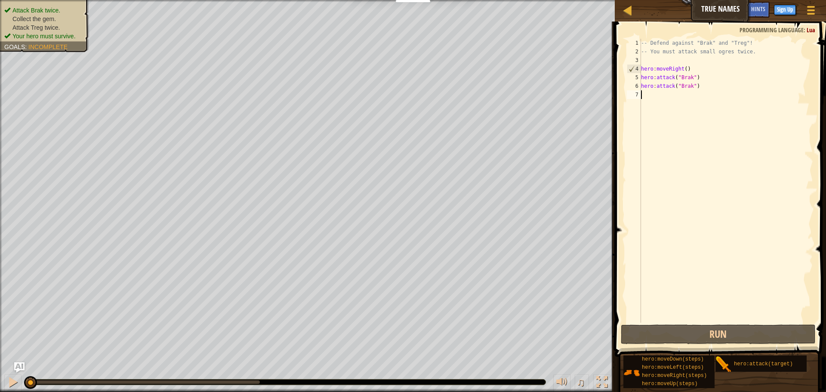
click at [669, 216] on div "-- Defend against "Brak" and "Treg"! -- You must attack small ogres twice. hero…" at bounding box center [727, 189] width 174 height 301
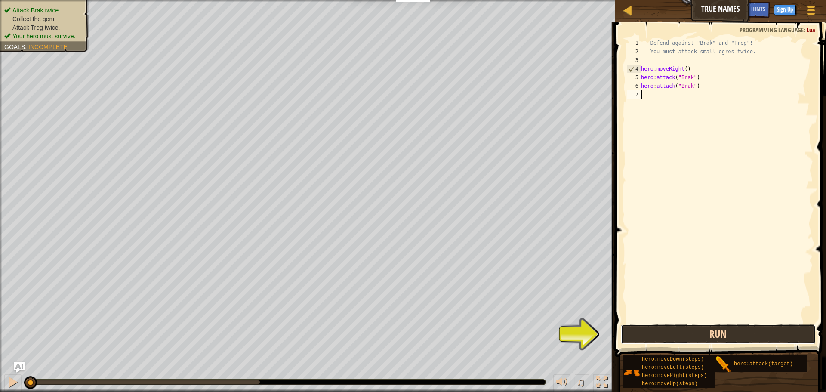
click at [709, 337] on button "Run" at bounding box center [718, 335] width 195 height 20
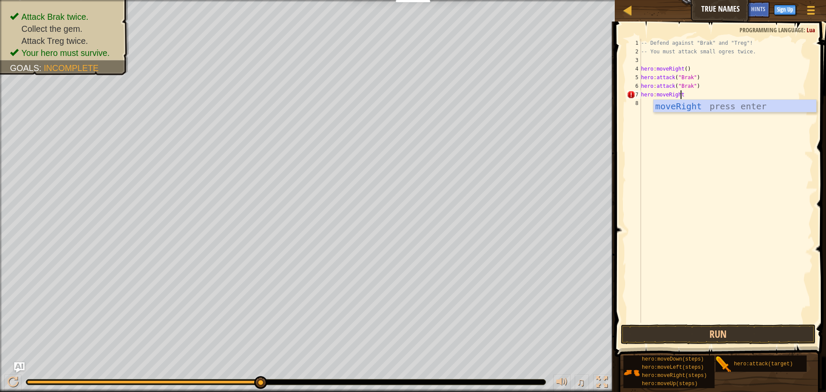
scroll to position [4, 3]
type textarea "hero:moveRight()"
type textarea "hero:attack("Treg")"
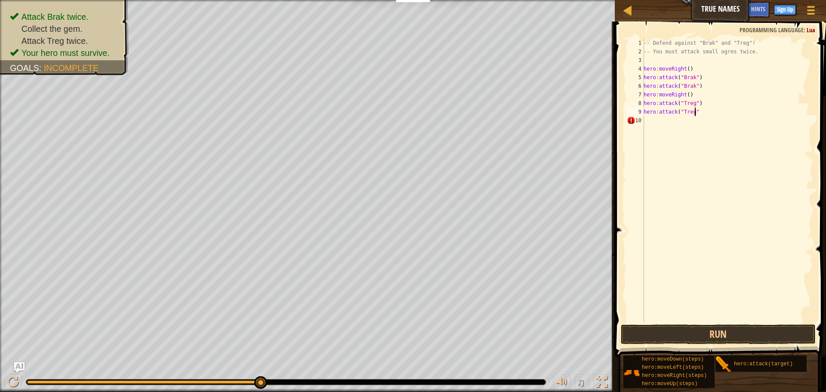
type textarea "hero:attack("Treg")"
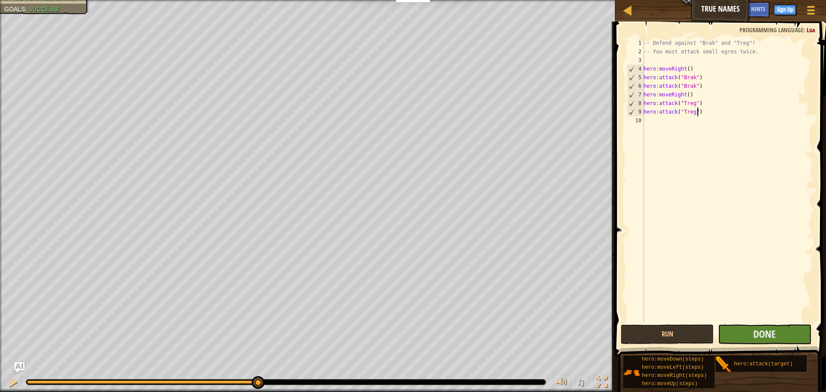
type textarea "hero:attack("Treg")"
click at [779, 329] on button "Done" at bounding box center [764, 335] width 93 height 20
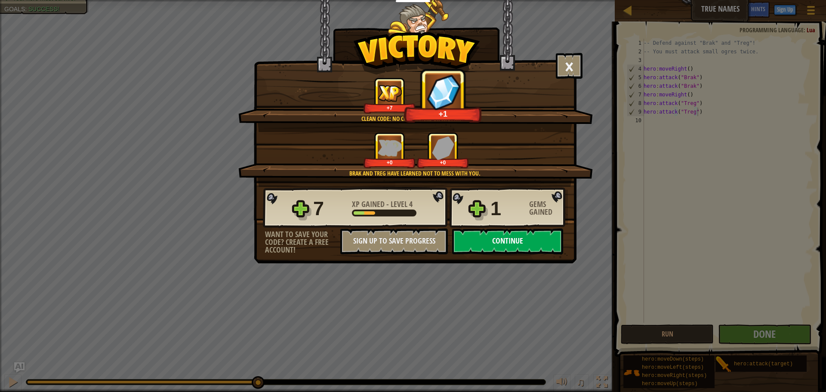
click at [511, 241] on button "Continue" at bounding box center [507, 242] width 111 height 26
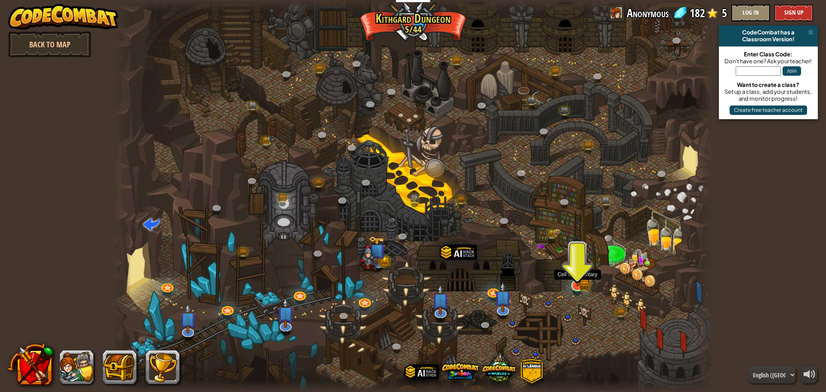
click at [584, 282] on img at bounding box center [578, 268] width 16 height 35
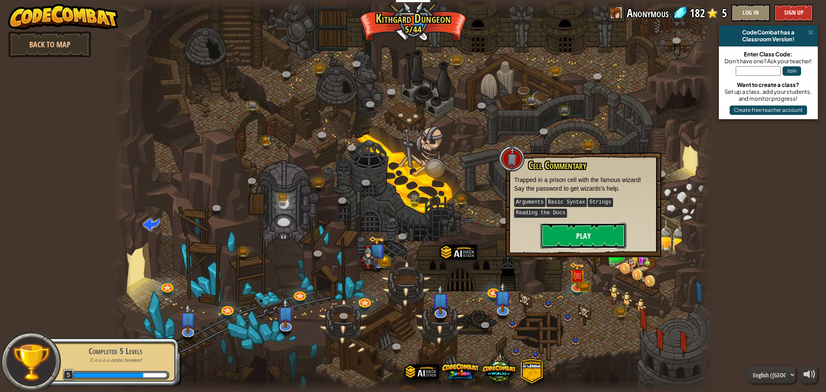
click at [594, 232] on button "Play" at bounding box center [584, 236] width 86 height 26
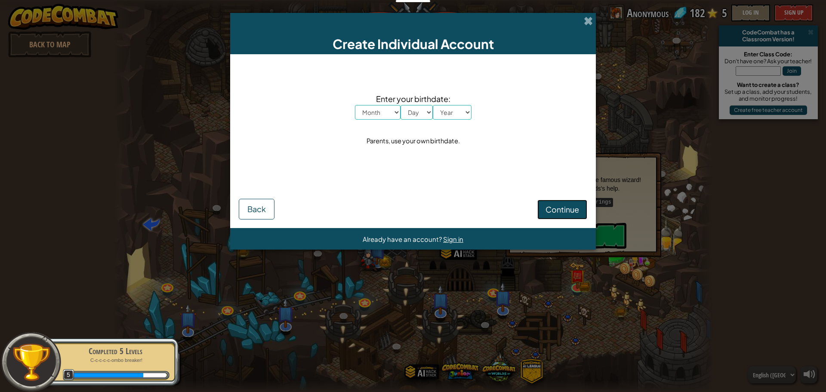
click at [564, 204] on button "Continue" at bounding box center [563, 210] width 50 height 20
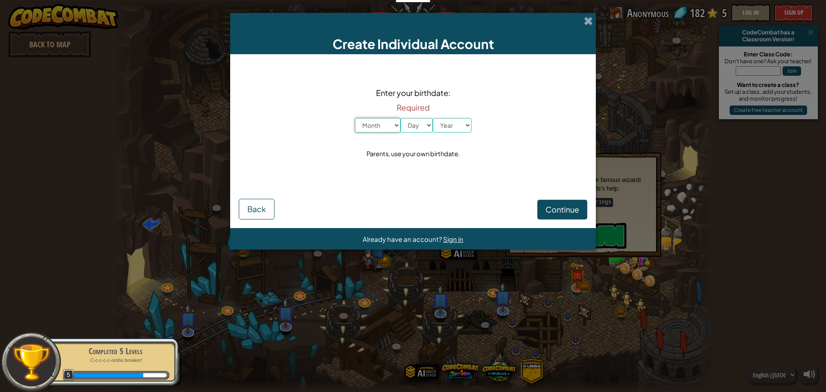
click at [379, 128] on select "Month January February March April May June July August September October Novem…" at bounding box center [378, 125] width 46 height 15
select select "2"
click at [355, 118] on select "Month January February March April May June July August September October Novem…" at bounding box center [378, 125] width 46 height 15
click at [416, 125] on select "Day 1 2 3 4 5 6 7 8 9 10 11 12 13 14 15 16 17 18 19 20 21 22 23 24 25 26 27 28 …" at bounding box center [417, 125] width 32 height 15
select select "12"
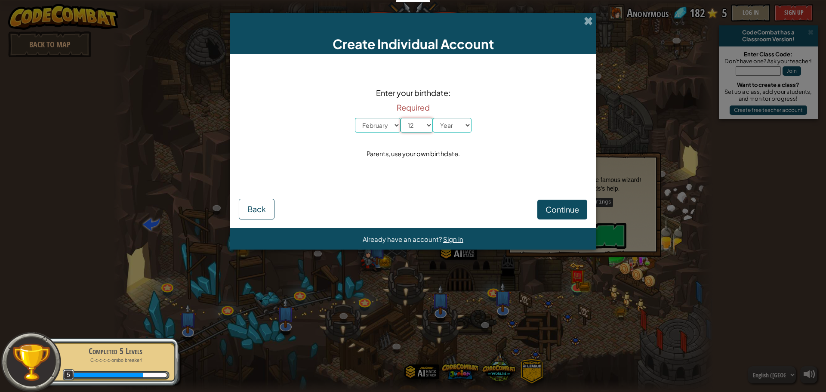
click at [401, 118] on select "Day 1 2 3 4 5 6 7 8 9 10 11 12 13 14 15 16 17 18 19 20 21 22 23 24 25 26 27 28 …" at bounding box center [417, 125] width 32 height 15
click at [442, 127] on select "Year [DATE] 2024 2023 2022 2021 2020 2019 2018 2017 2016 2015 2014 2013 2012 20…" at bounding box center [452, 125] width 39 height 15
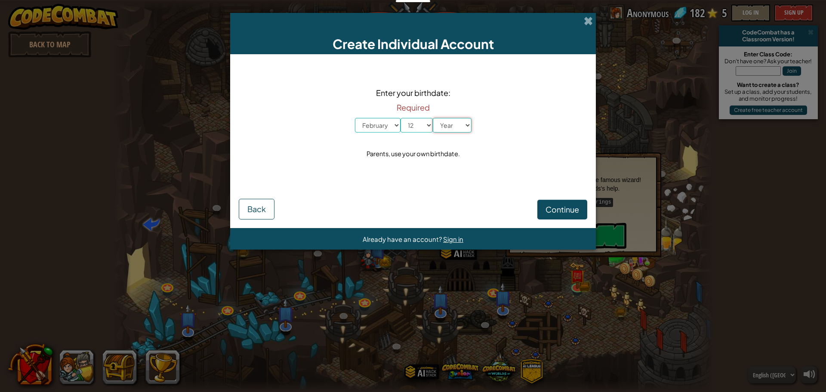
select select "2000"
click at [433, 118] on select "Year [DATE] 2024 2023 2022 2021 2020 2019 2018 2017 2016 2015 2014 2013 2012 20…" at bounding box center [452, 125] width 39 height 15
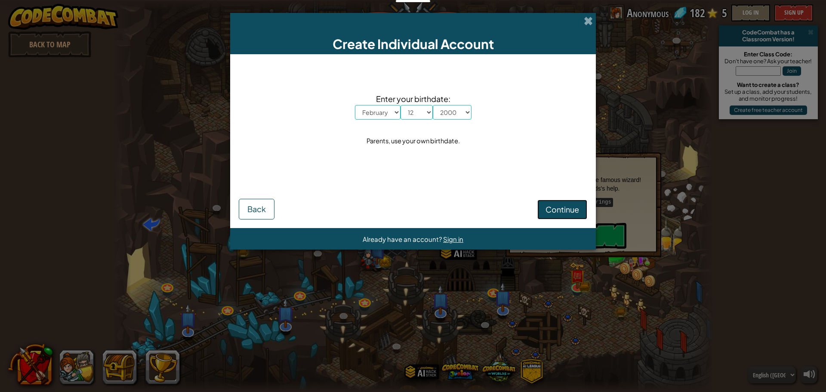
click at [569, 200] on button "Continue" at bounding box center [563, 210] width 50 height 20
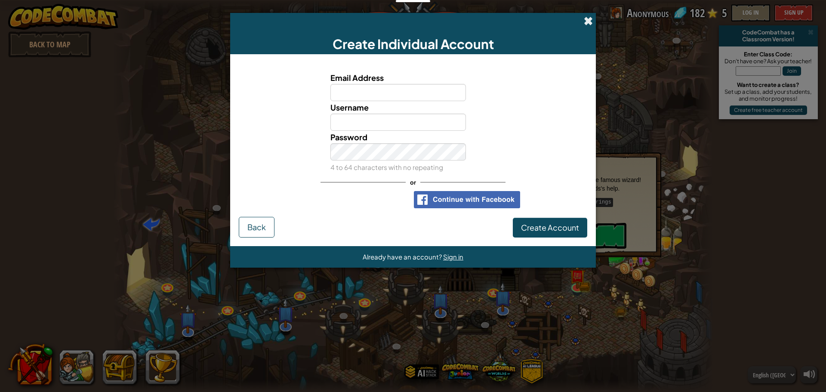
click at [589, 22] on span at bounding box center [588, 20] width 9 height 9
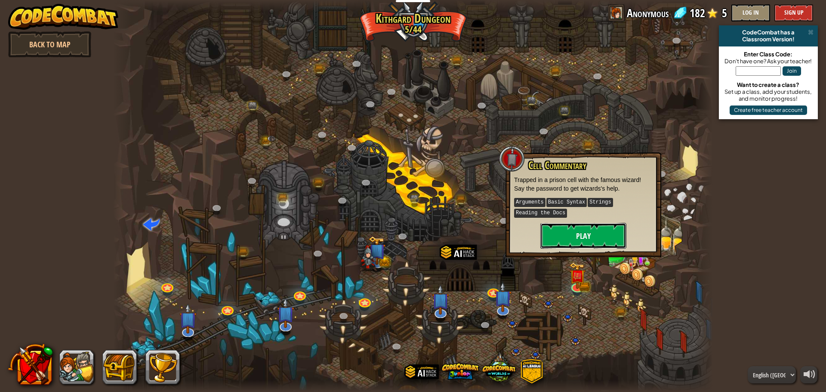
click at [591, 236] on button "Play" at bounding box center [584, 236] width 86 height 26
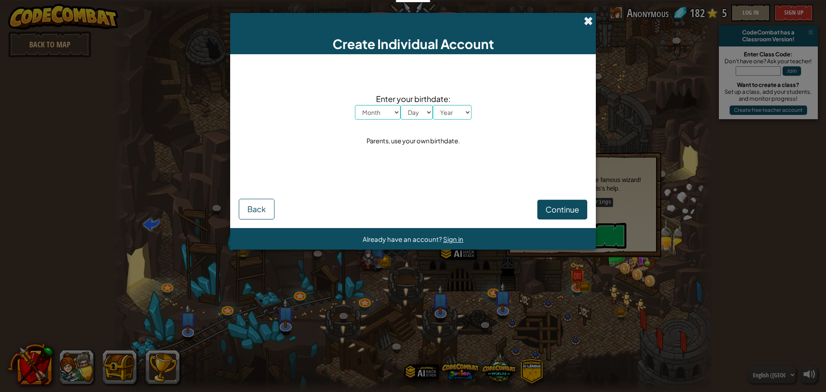
click at [585, 21] on span at bounding box center [588, 20] width 9 height 9
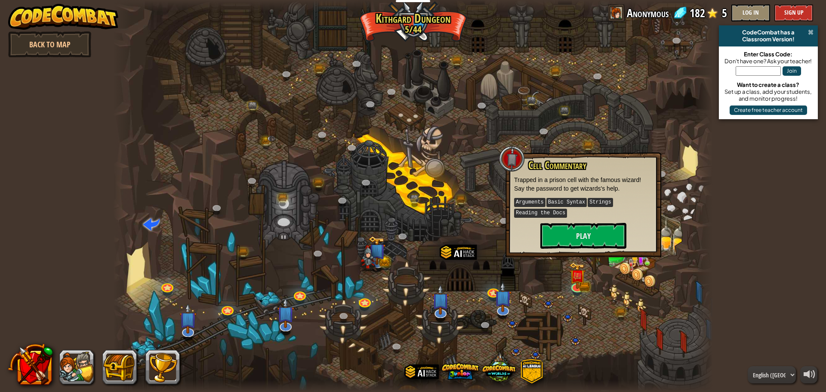
click at [811, 31] on span at bounding box center [811, 32] width 6 height 7
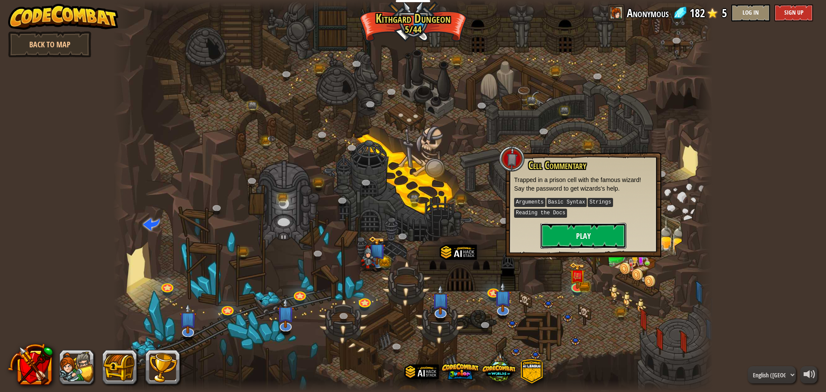
click at [554, 244] on button "Play" at bounding box center [584, 236] width 86 height 26
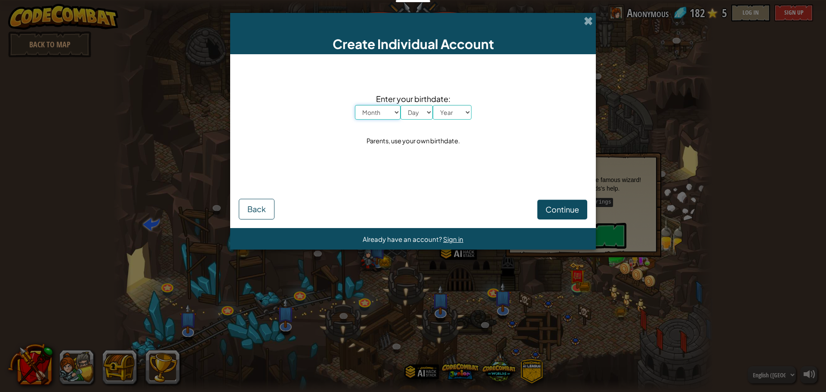
click at [372, 113] on select "Month January February March April May June July August September October Novem…" at bounding box center [378, 112] width 46 height 15
select select "2"
click at [355, 105] on select "Month January February March April May June July August September October Novem…" at bounding box center [378, 112] width 46 height 15
click at [419, 116] on select "Day 1 2 3 4 5 6 7 8 9 10 11 12 13 14 15 16 17 18 19 20 21 22 23 24 25 26 27 28 …" at bounding box center [417, 112] width 32 height 15
select select "12"
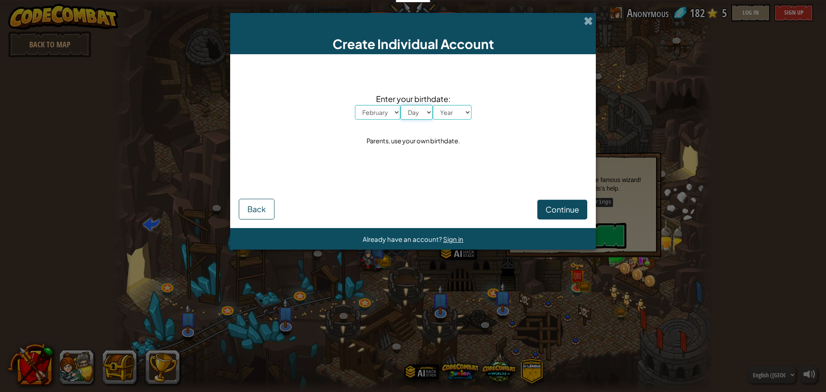
click at [401, 105] on select "Day 1 2 3 4 5 6 7 8 9 10 11 12 13 14 15 16 17 18 19 20 21 22 23 24 25 26 27 28 …" at bounding box center [417, 112] width 32 height 15
click at [447, 103] on span "Enter your birthdate:" at bounding box center [413, 99] width 117 height 12
click at [458, 116] on select "Year [DATE] 2024 2023 2022 2021 2020 2019 2018 2017 2016 2015 2014 2013 2012 20…" at bounding box center [452, 112] width 39 height 15
select select "2000"
click at [433, 105] on select "Year [DATE] 2024 2023 2022 2021 2020 2019 2018 2017 2016 2015 2014 2013 2012 20…" at bounding box center [452, 112] width 39 height 15
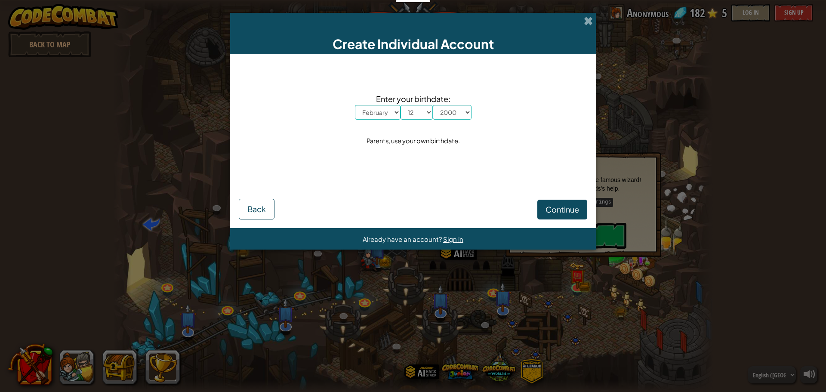
drag, startPoint x: 565, startPoint y: 220, endPoint x: 570, endPoint y: 216, distance: 6.1
click at [566, 220] on form "Enter your birthdate: Month January February March April May June July August S…" at bounding box center [413, 141] width 366 height 174
click at [570, 215] on button "Continue" at bounding box center [563, 210] width 50 height 20
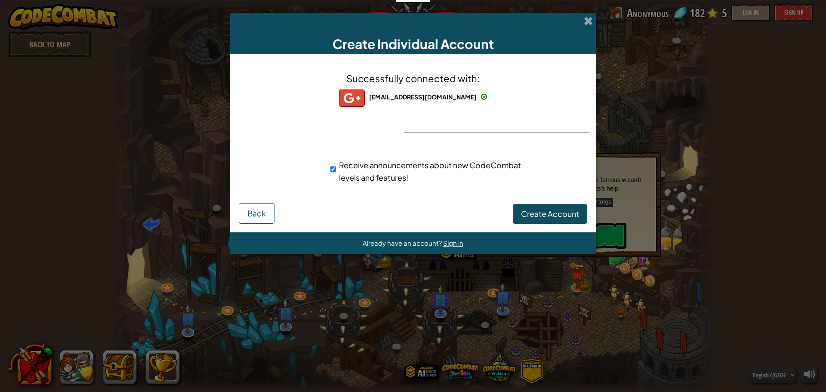
click at [328, 167] on div "Receive announcements about new CodeCombat levels and features!" at bounding box center [428, 172] width 208 height 34
click at [549, 210] on span "Create Account" at bounding box center [550, 214] width 58 height 10
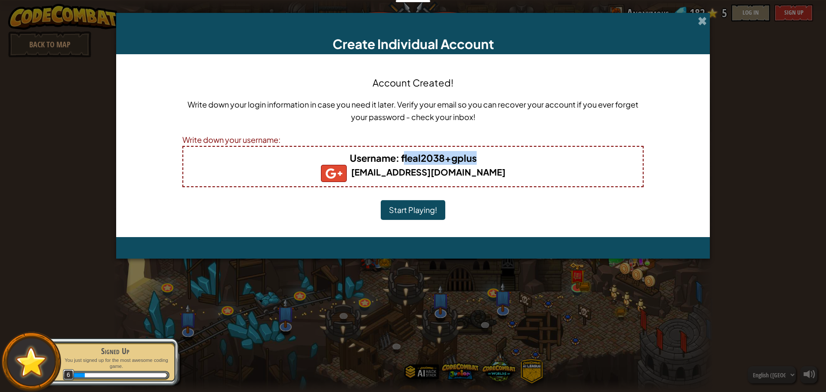
drag, startPoint x: 405, startPoint y: 160, endPoint x: 482, endPoint y: 157, distance: 77.1
click at [482, 157] on h4 "Username : fleal2038+gplus" at bounding box center [413, 158] width 442 height 14
click at [501, 160] on h4 "Username : fleal2038+gplus" at bounding box center [413, 158] width 442 height 14
click at [424, 208] on button "Start Playing!" at bounding box center [413, 210] width 65 height 20
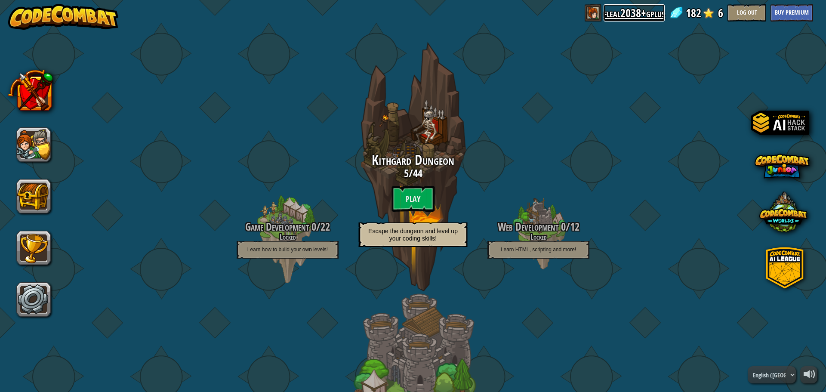
click at [634, 18] on link "fleal2038+gplus" at bounding box center [634, 12] width 61 height 17
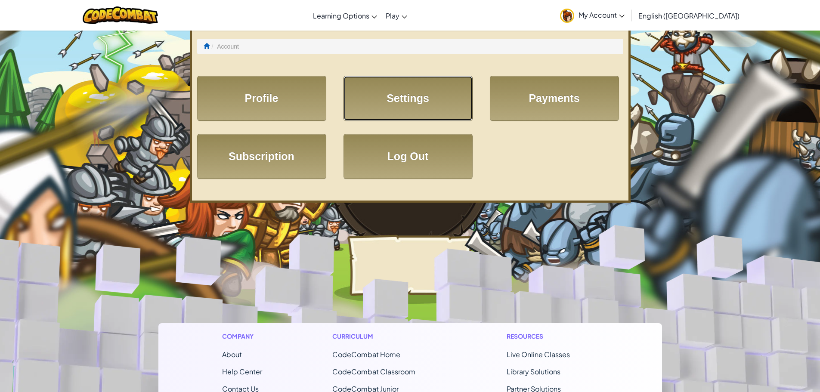
click at [394, 100] on link "Settings" at bounding box center [407, 98] width 129 height 45
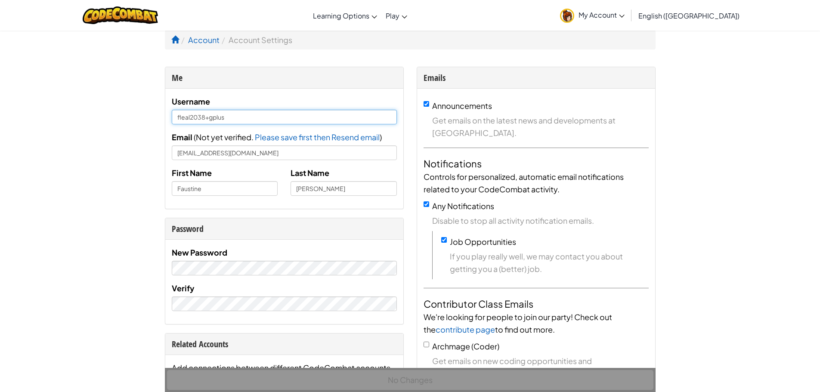
click at [301, 120] on input "fleal2038+gplus" at bounding box center [284, 117] width 225 height 15
type input "f"
click at [187, 186] on input "Faustine" at bounding box center [225, 188] width 106 height 15
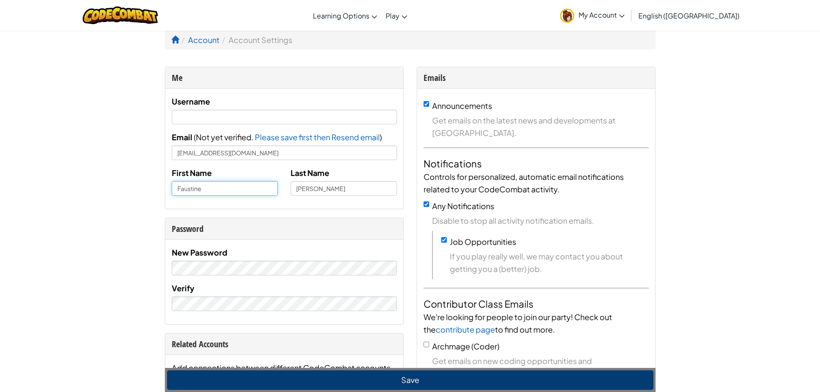
click at [188, 185] on input "Faustine" at bounding box center [225, 188] width 106 height 15
type input "Noah"
click at [382, 121] on input "text" at bounding box center [284, 117] width 225 height 15
type input "sklCodeCombat"
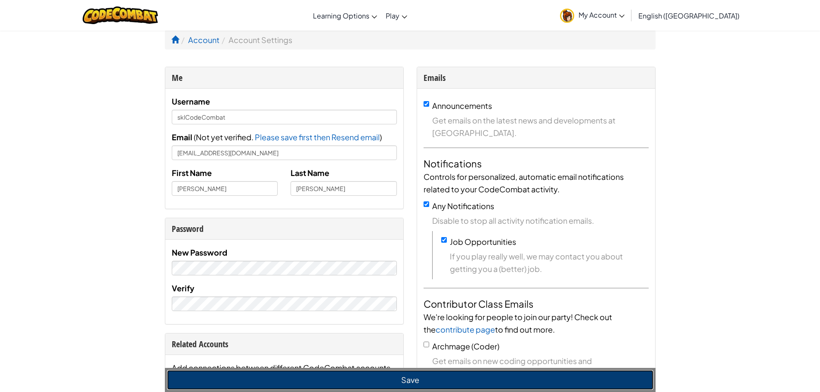
click at [333, 386] on button "Save" at bounding box center [410, 380] width 486 height 20
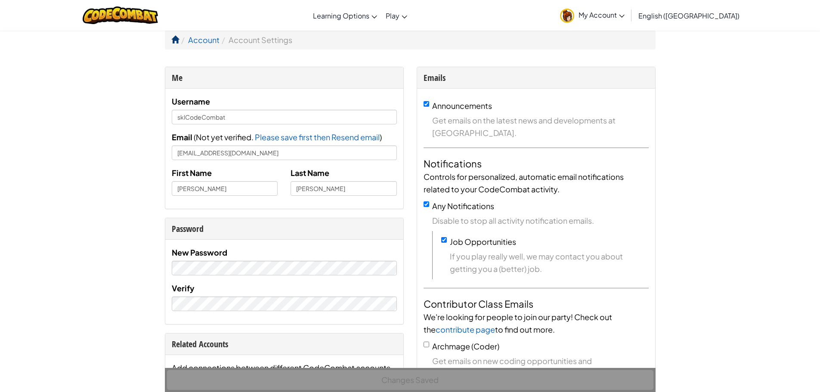
click at [179, 37] on ol "Account Account Settings" at bounding box center [410, 39] width 491 height 19
click at [177, 37] on span at bounding box center [175, 40] width 8 height 8
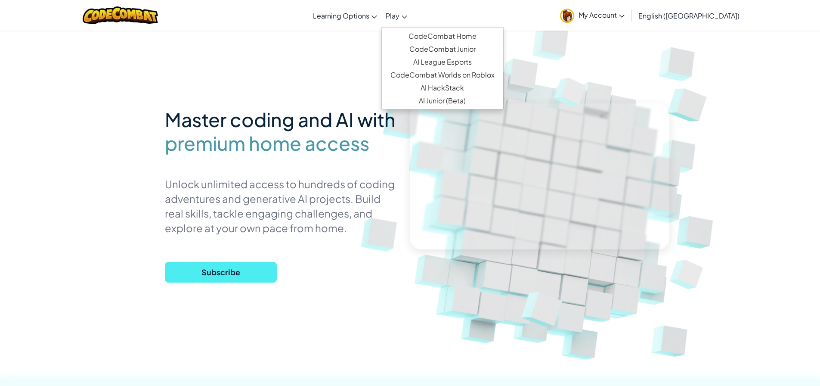
click at [412, 19] on link "Play" at bounding box center [396, 15] width 30 height 23
click at [436, 36] on link "CodeCombat Home" at bounding box center [442, 36] width 121 height 13
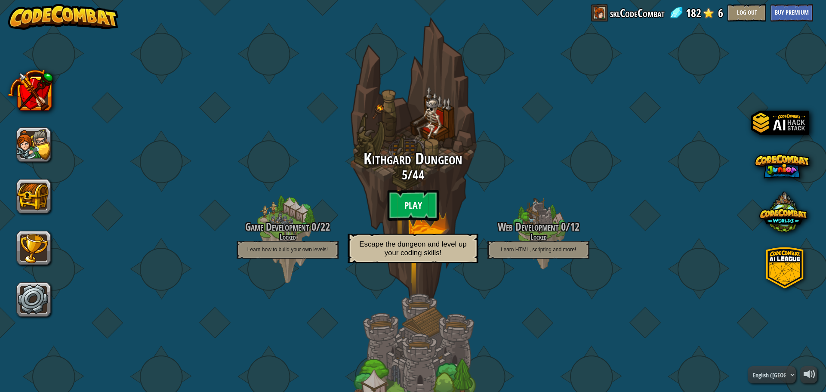
click at [412, 202] on btn "Play" at bounding box center [413, 205] width 52 height 31
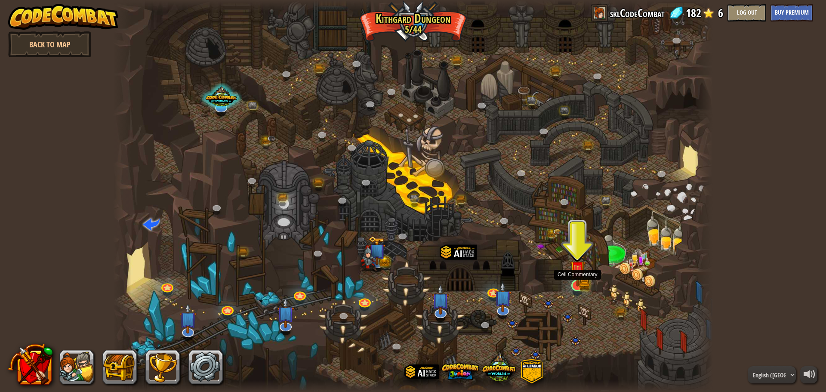
click at [579, 280] on img at bounding box center [578, 268] width 16 height 35
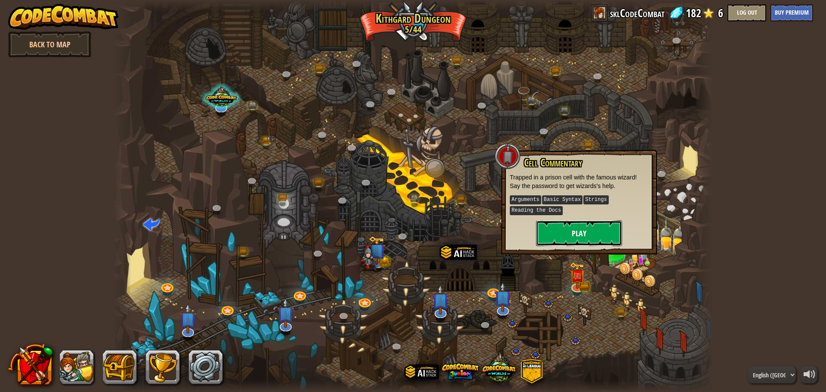
click at [580, 229] on button "Play" at bounding box center [579, 233] width 86 height 26
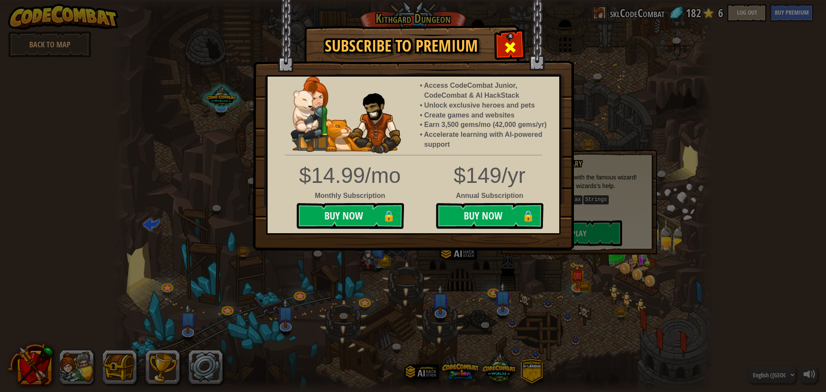
click at [510, 43] on span at bounding box center [511, 47] width 14 height 14
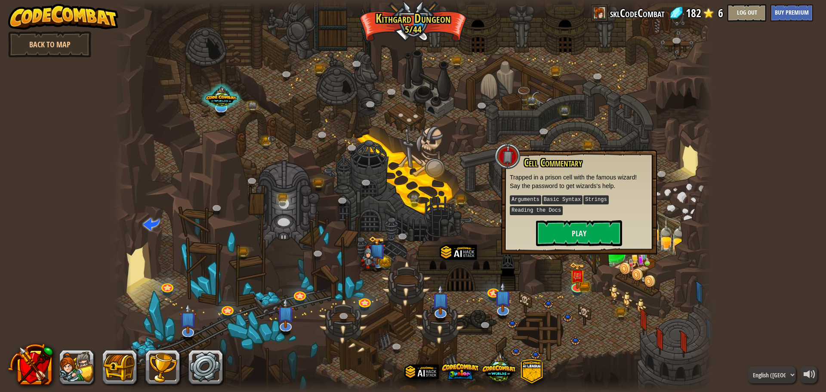
click at [519, 133] on div at bounding box center [413, 196] width 600 height 392
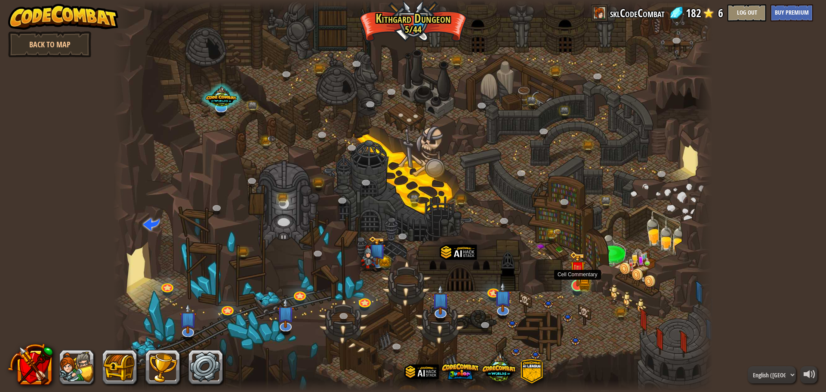
click at [577, 287] on div at bounding box center [578, 286] width 12 height 12
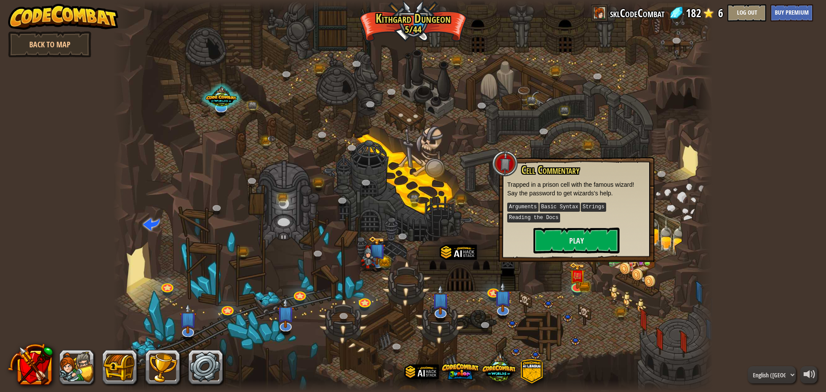
click at [579, 297] on div at bounding box center [413, 196] width 600 height 392
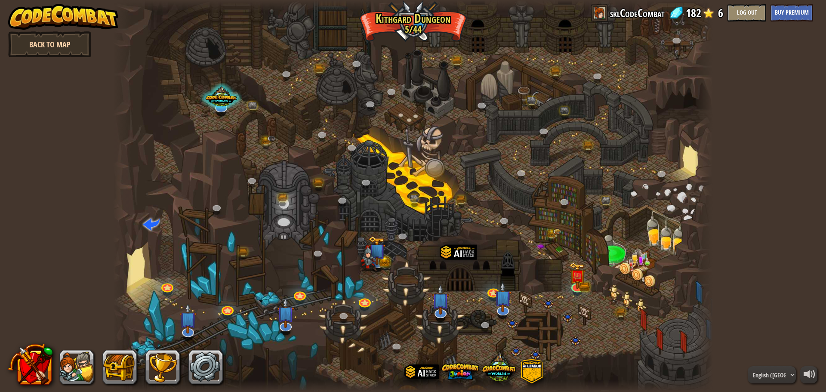
click at [65, 43] on link "Back to Map" at bounding box center [49, 44] width 83 height 26
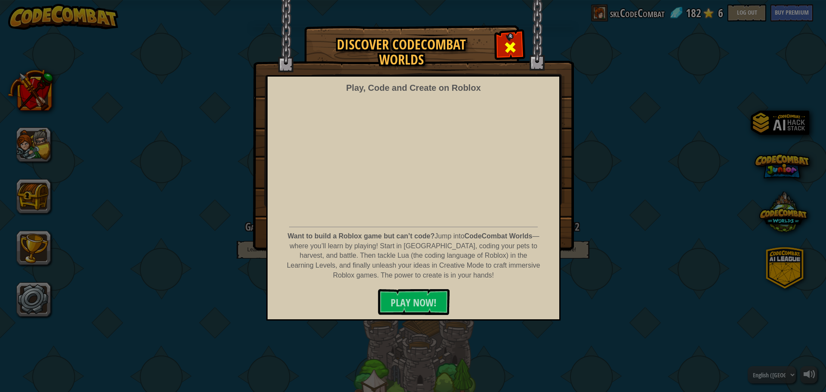
click at [505, 46] on span at bounding box center [511, 47] width 14 height 14
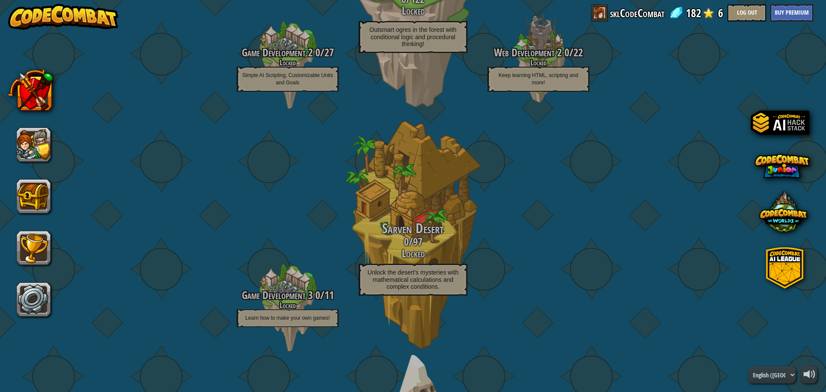
scroll to position [198, 0]
